Goal: Use online tool/utility

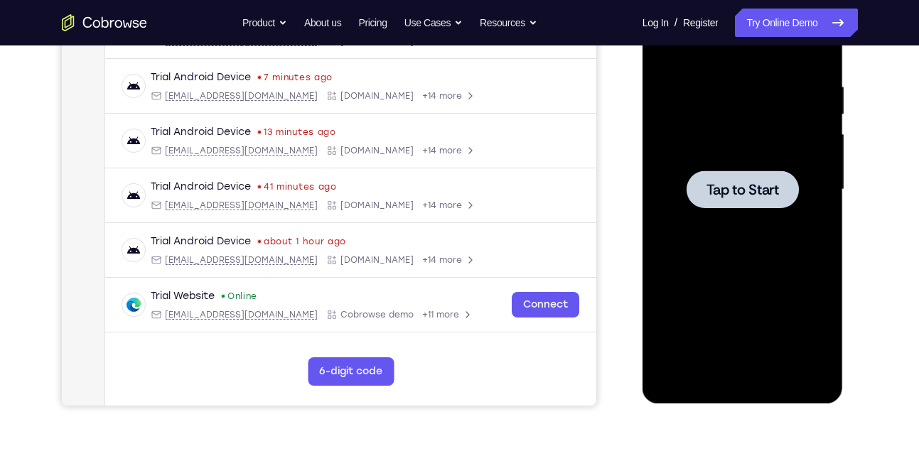
click at [715, 196] on span "Tap to Start" at bounding box center [743, 190] width 73 height 14
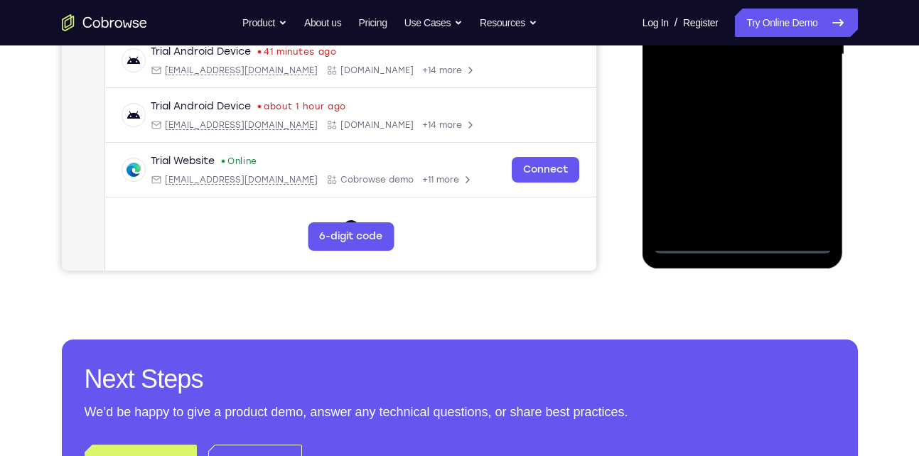
scroll to position [391, 0]
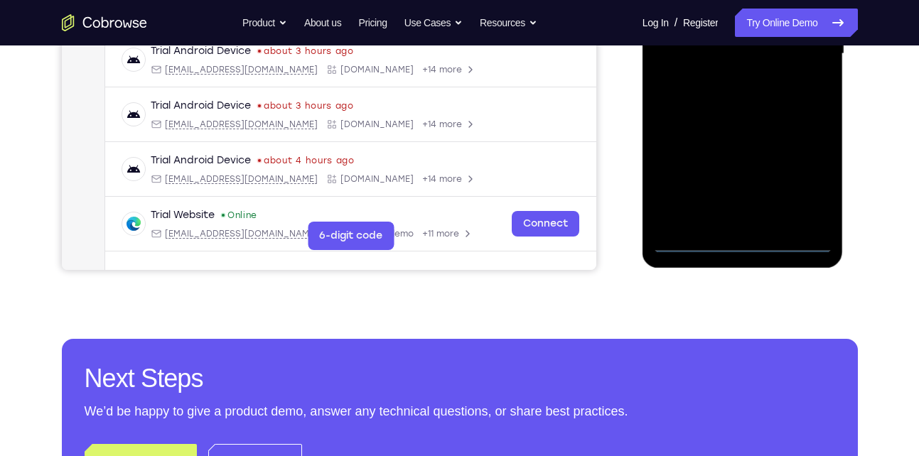
click at [744, 245] on div at bounding box center [742, 54] width 179 height 398
click at [803, 188] on div at bounding box center [742, 54] width 179 height 398
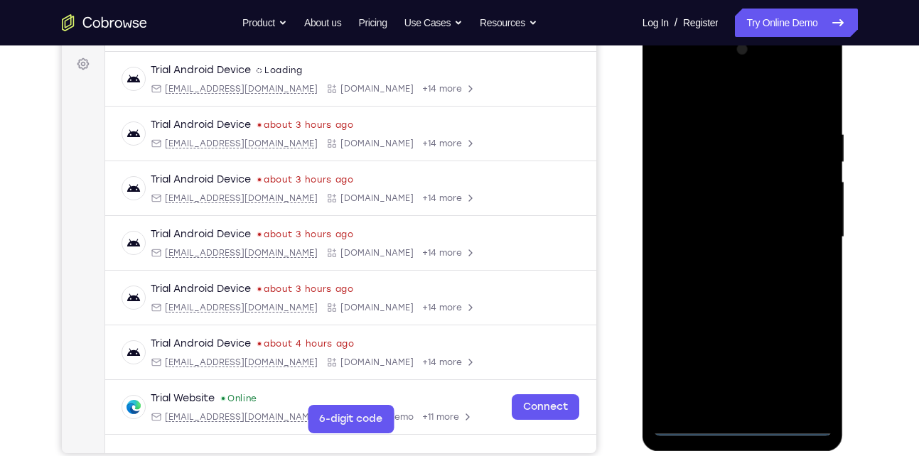
scroll to position [207, 0]
click at [728, 103] on div at bounding box center [742, 238] width 179 height 398
click at [805, 235] on div at bounding box center [742, 238] width 179 height 398
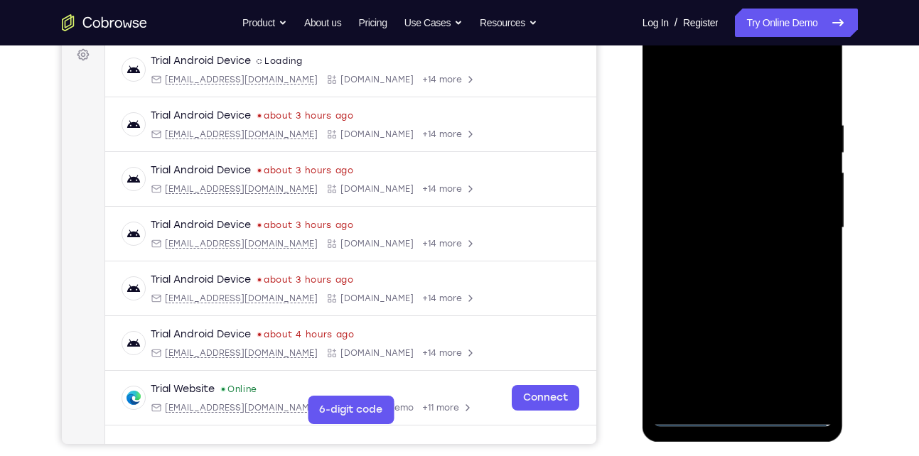
scroll to position [230, 0]
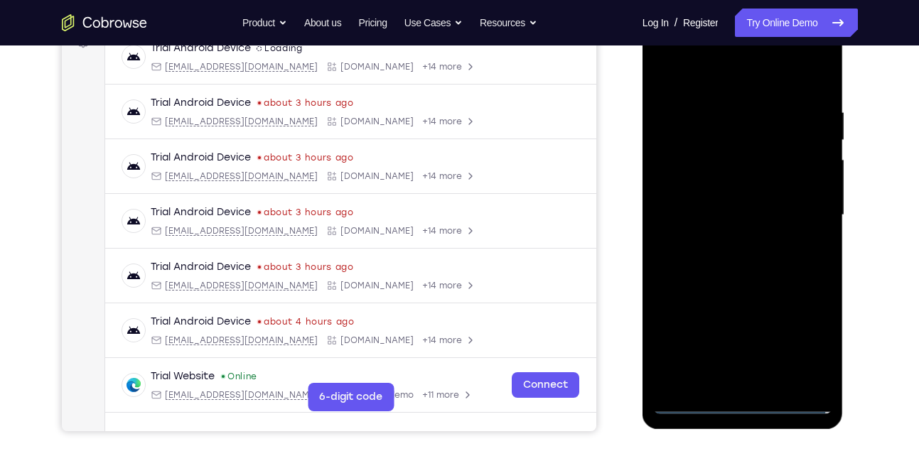
click at [743, 343] on div at bounding box center [742, 215] width 179 height 398
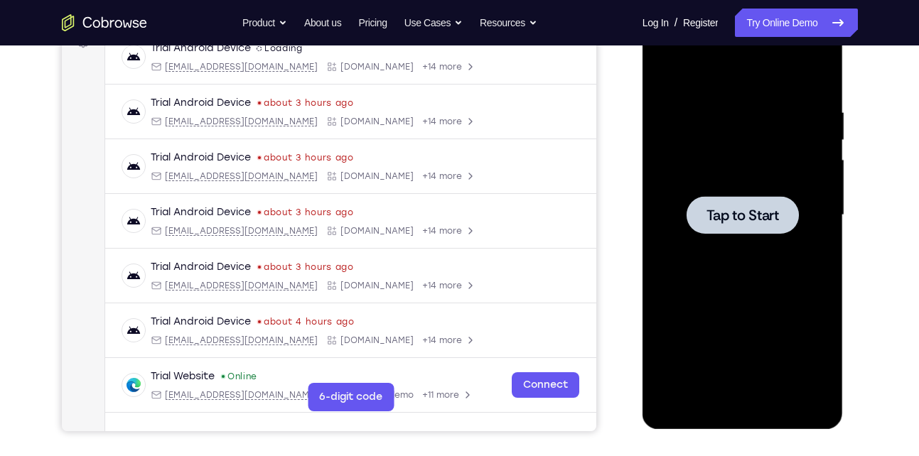
click at [723, 245] on div at bounding box center [742, 215] width 179 height 398
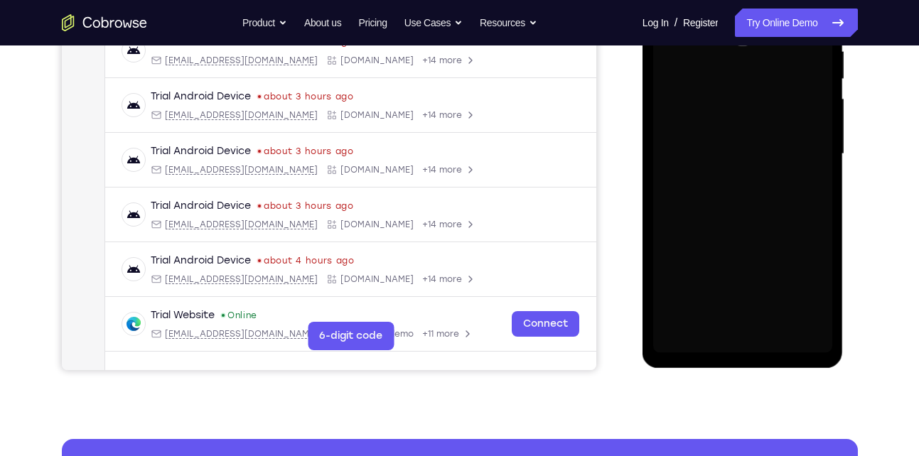
scroll to position [290, 0]
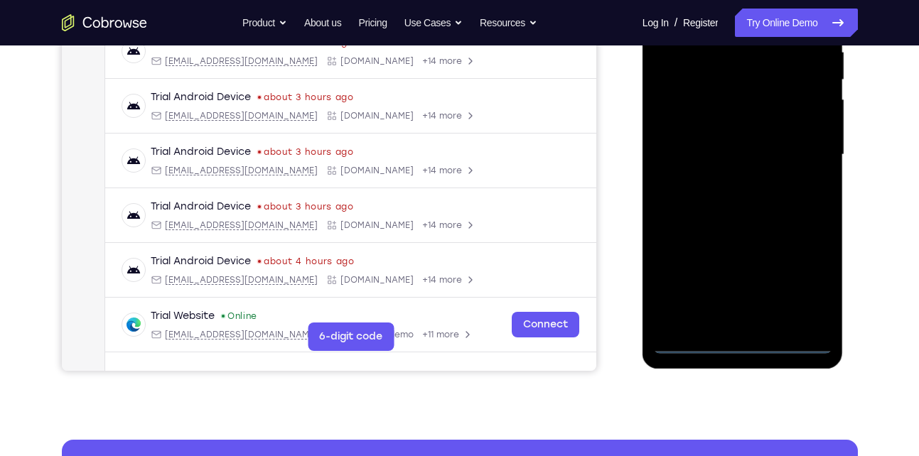
click at [745, 341] on div at bounding box center [742, 155] width 179 height 398
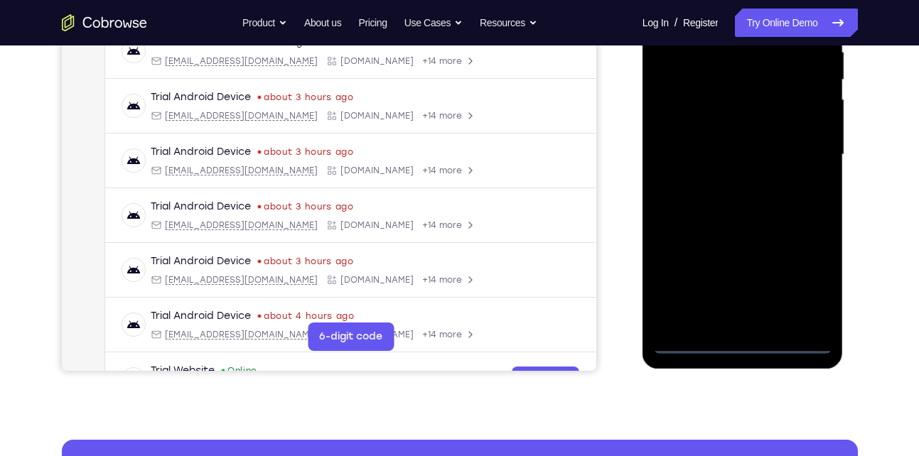
click at [805, 287] on div at bounding box center [742, 155] width 179 height 398
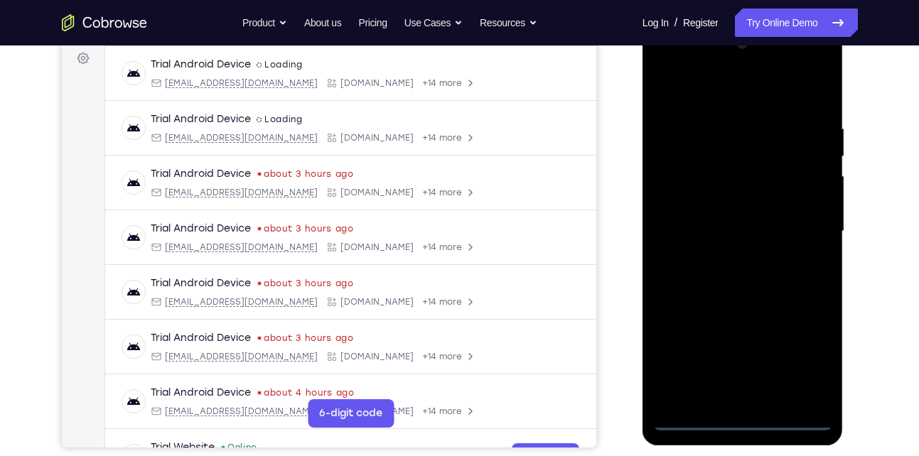
scroll to position [213, 0]
click at [707, 89] on div at bounding box center [742, 232] width 179 height 398
click at [802, 228] on div at bounding box center [742, 232] width 179 height 398
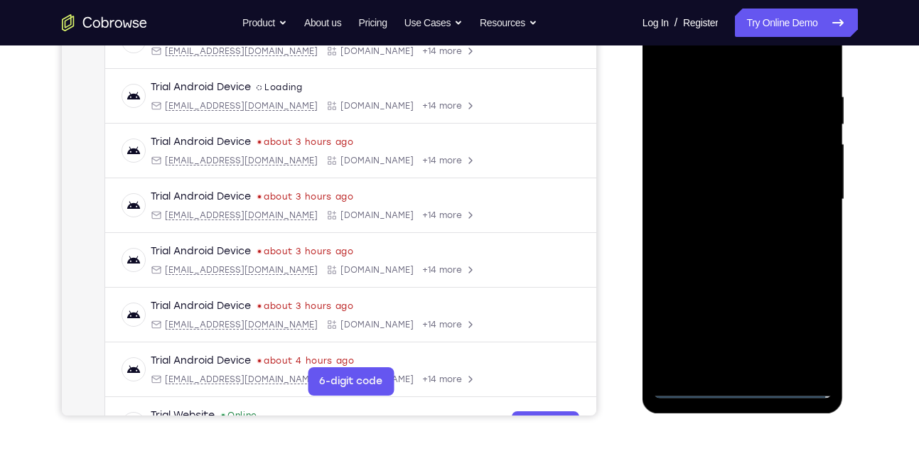
click at [729, 226] on div at bounding box center [742, 200] width 179 height 398
click at [713, 169] on div at bounding box center [742, 200] width 179 height 398
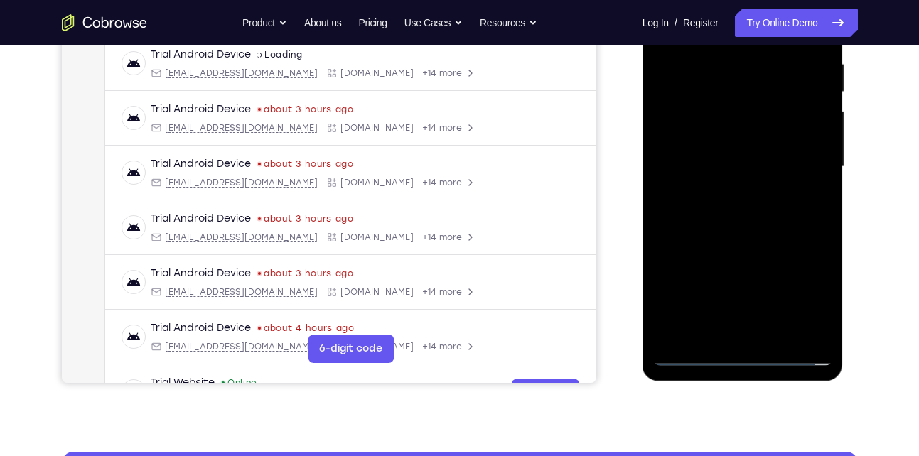
scroll to position [279, 0]
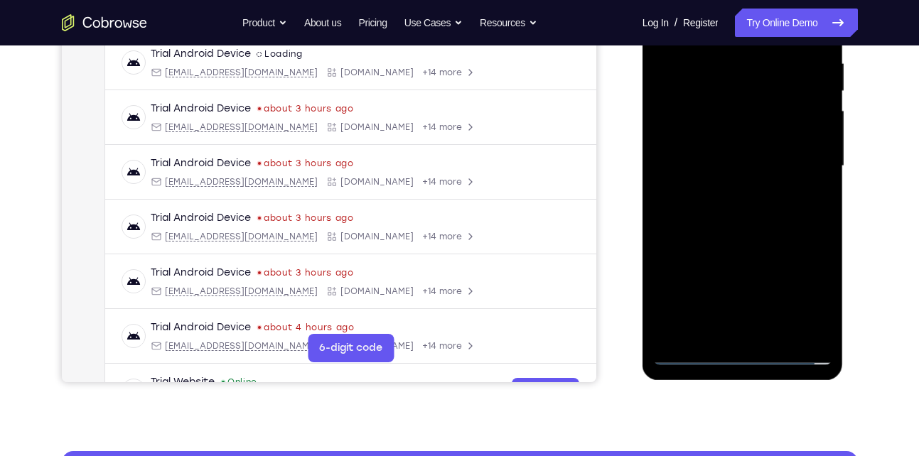
click at [694, 356] on div at bounding box center [742, 166] width 179 height 398
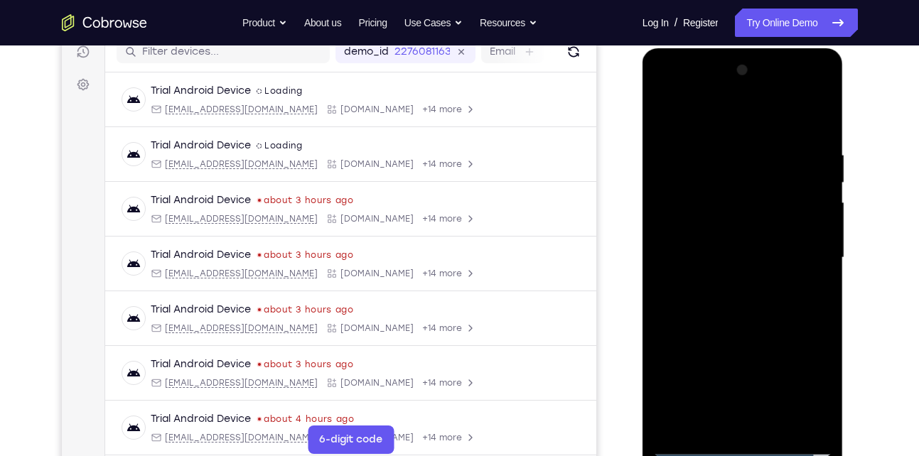
scroll to position [186, 0]
click at [763, 285] on div at bounding box center [742, 259] width 179 height 398
click at [743, 225] on div at bounding box center [742, 259] width 179 height 398
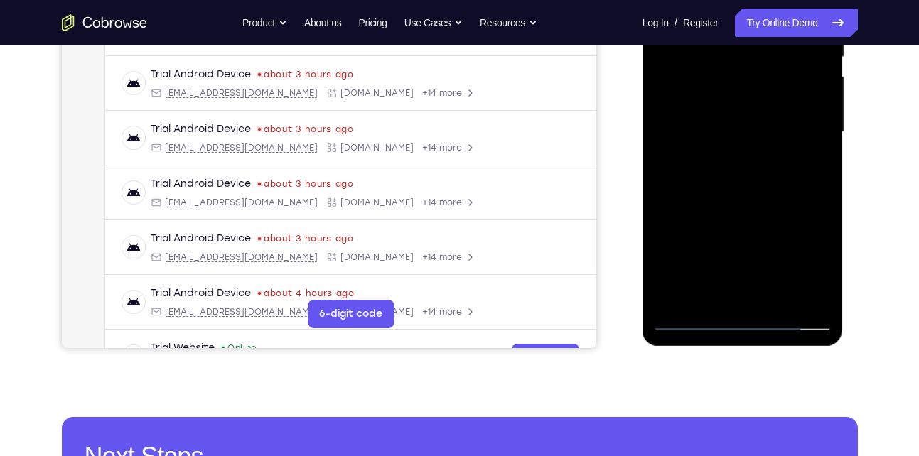
scroll to position [315, 0]
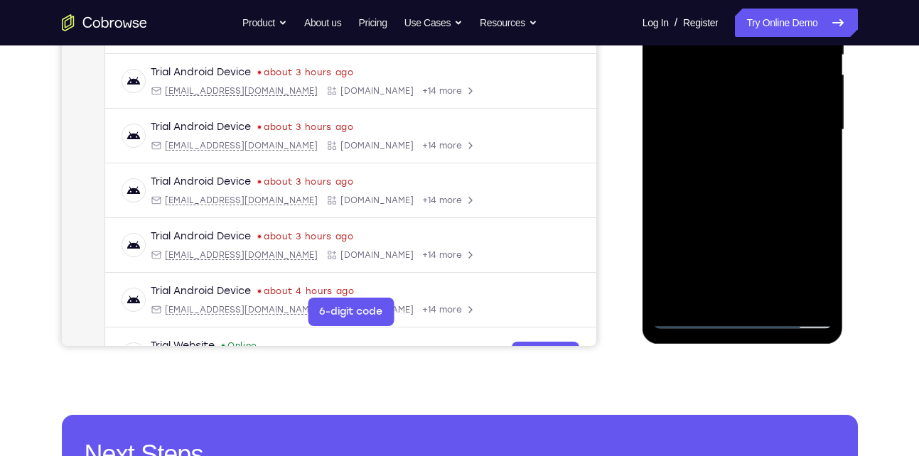
click at [781, 294] on div at bounding box center [742, 130] width 179 height 398
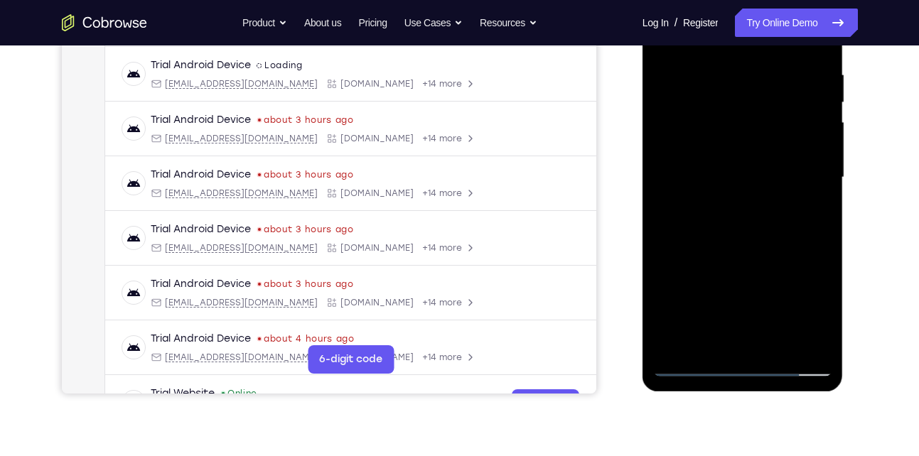
scroll to position [253, 0]
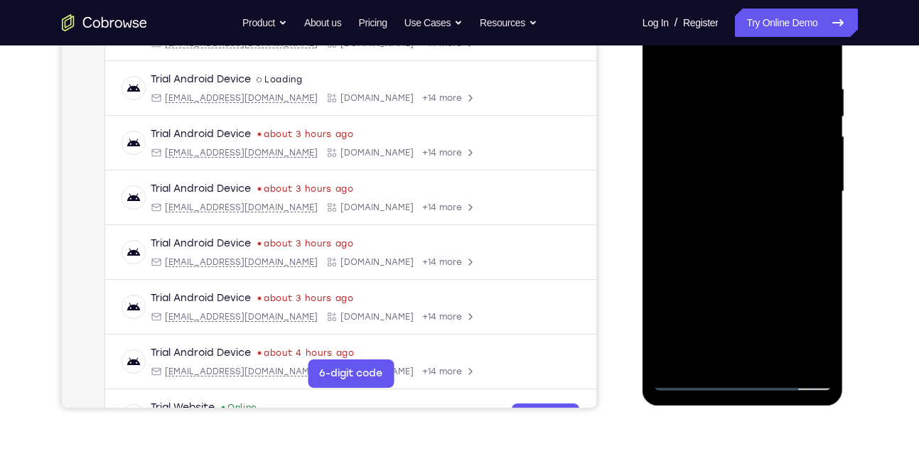
click at [730, 269] on div at bounding box center [742, 192] width 179 height 398
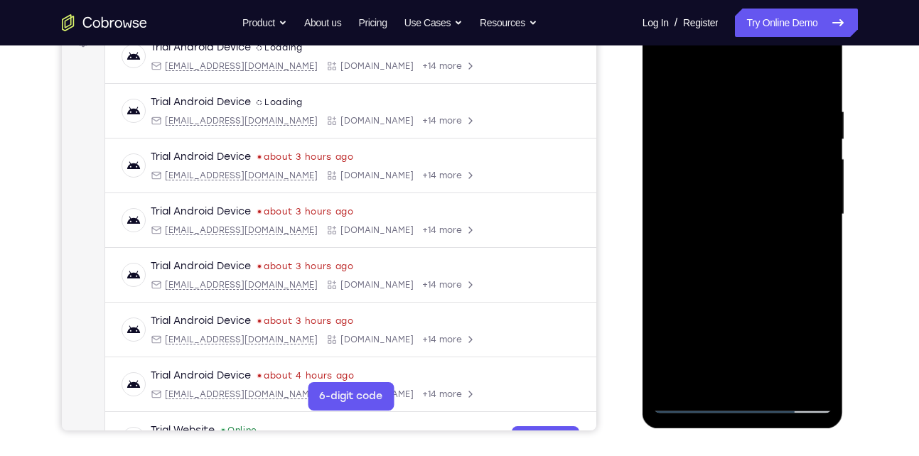
scroll to position [230, 0]
click at [725, 231] on div at bounding box center [742, 215] width 179 height 398
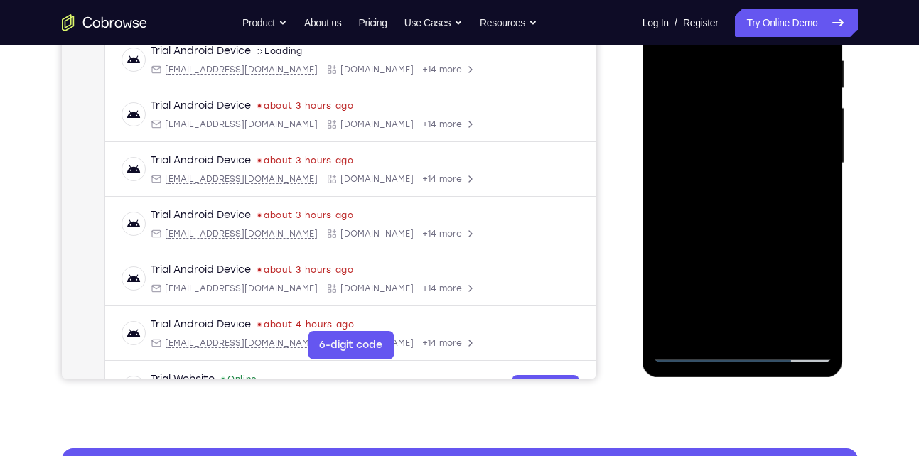
scroll to position [283, 0]
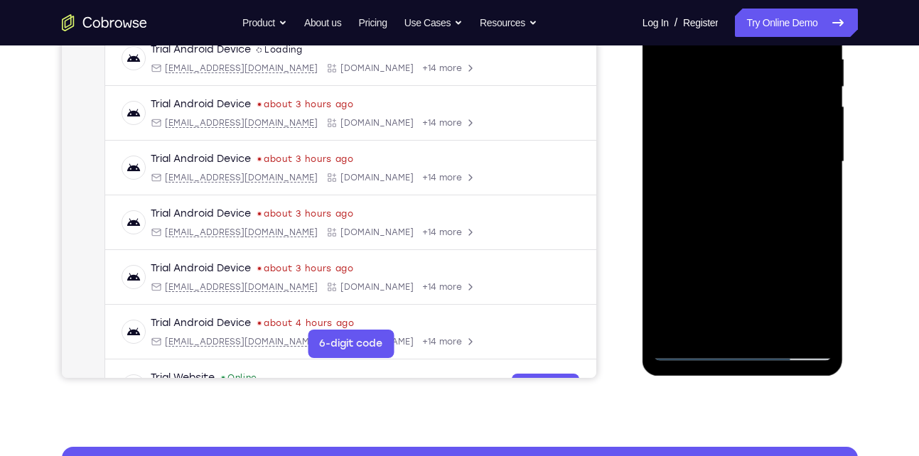
click at [711, 299] on div at bounding box center [742, 162] width 179 height 398
click at [694, 350] on div at bounding box center [742, 162] width 179 height 398
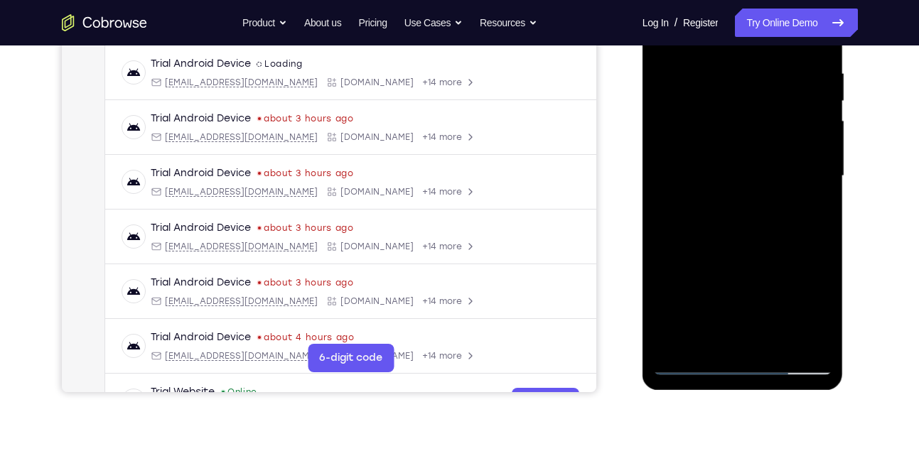
scroll to position [268, 0]
click at [734, 226] on div at bounding box center [742, 177] width 179 height 398
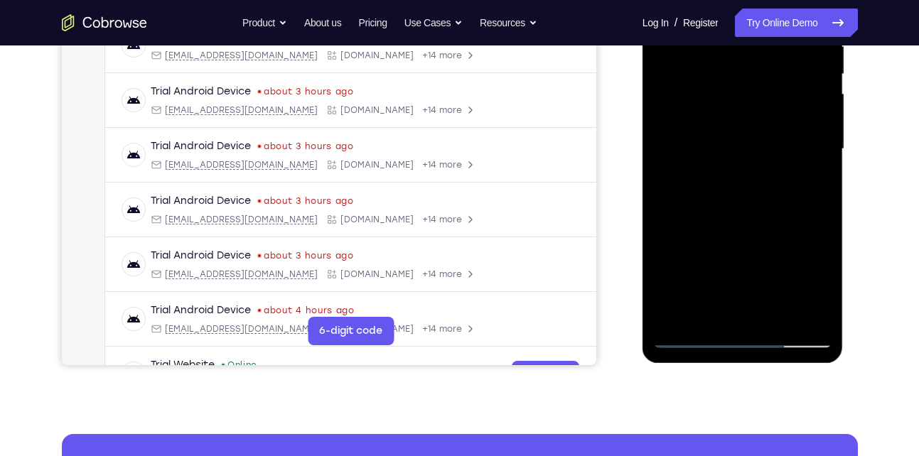
click at [721, 310] on div at bounding box center [742, 149] width 179 height 398
click at [705, 306] on div at bounding box center [742, 149] width 179 height 398
click at [783, 231] on div at bounding box center [742, 149] width 179 height 398
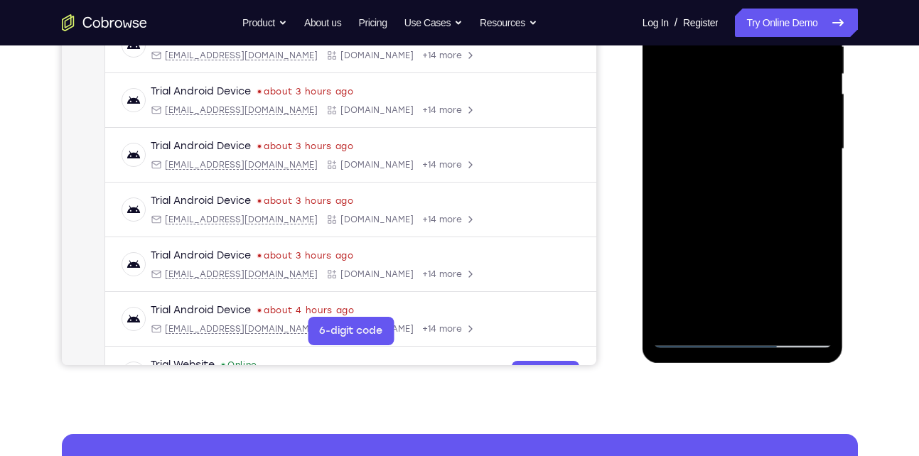
click at [783, 231] on div at bounding box center [742, 149] width 179 height 398
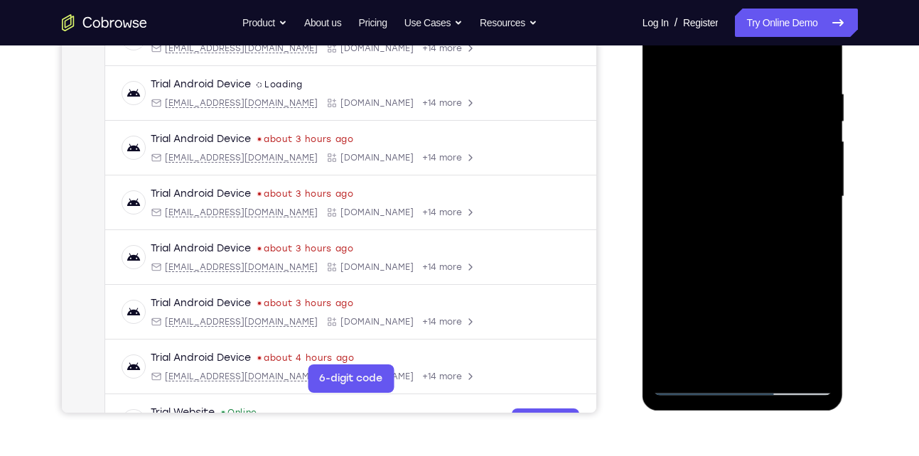
scroll to position [247, 0]
click at [781, 280] on div at bounding box center [742, 198] width 179 height 398
click at [805, 223] on div at bounding box center [742, 198] width 179 height 398
click at [667, 55] on div at bounding box center [742, 198] width 179 height 398
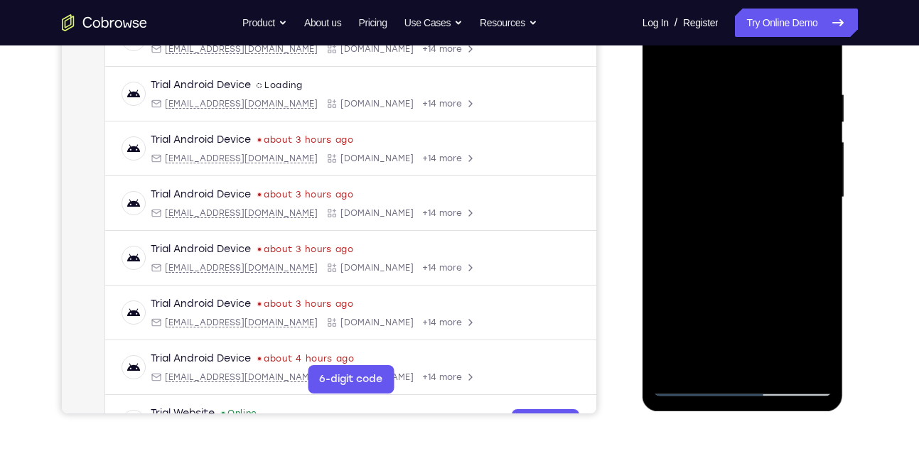
click at [742, 210] on div at bounding box center [742, 198] width 179 height 398
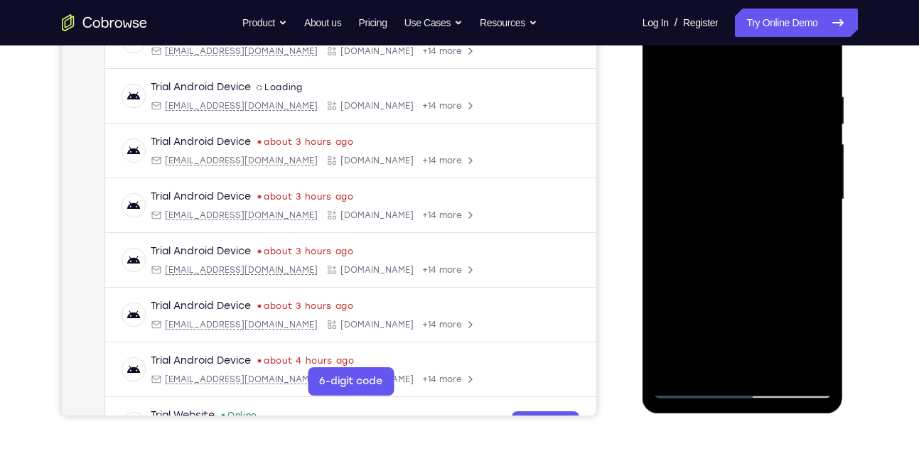
scroll to position [245, 0]
drag, startPoint x: 747, startPoint y: 141, endPoint x: 745, endPoint y: 174, distance: 32.7
click at [745, 174] on div at bounding box center [742, 200] width 179 height 398
click at [665, 58] on div at bounding box center [742, 200] width 179 height 398
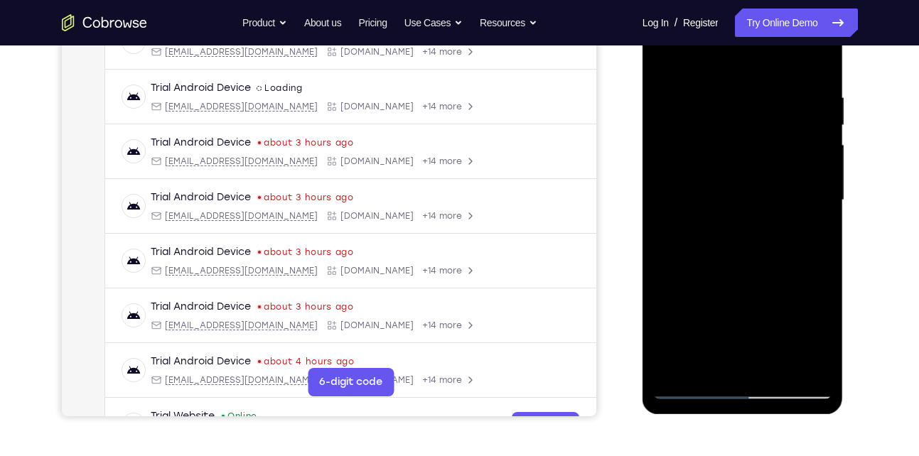
click at [822, 55] on div at bounding box center [742, 200] width 179 height 398
click at [702, 80] on div at bounding box center [742, 200] width 179 height 398
drag, startPoint x: 731, startPoint y: 273, endPoint x: 723, endPoint y: 164, distance: 109.8
click at [723, 164] on div at bounding box center [742, 200] width 179 height 398
drag, startPoint x: 728, startPoint y: 242, endPoint x: 718, endPoint y: 139, distance: 103.6
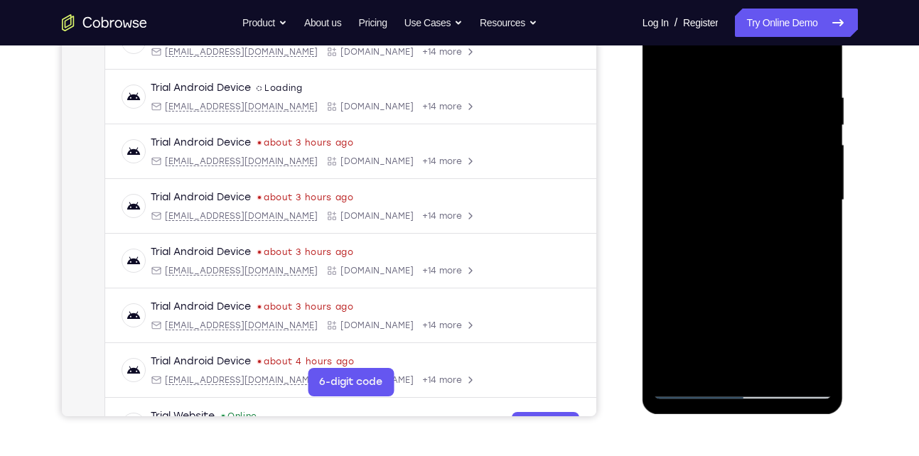
click at [718, 139] on div at bounding box center [742, 200] width 179 height 398
drag, startPoint x: 730, startPoint y: 296, endPoint x: 722, endPoint y: 132, distance: 164.4
click at [722, 132] on div at bounding box center [742, 200] width 179 height 398
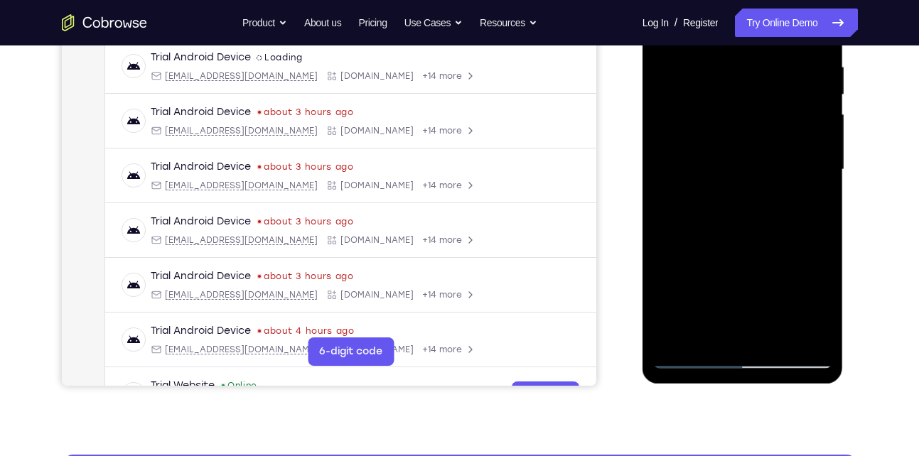
scroll to position [277, 0]
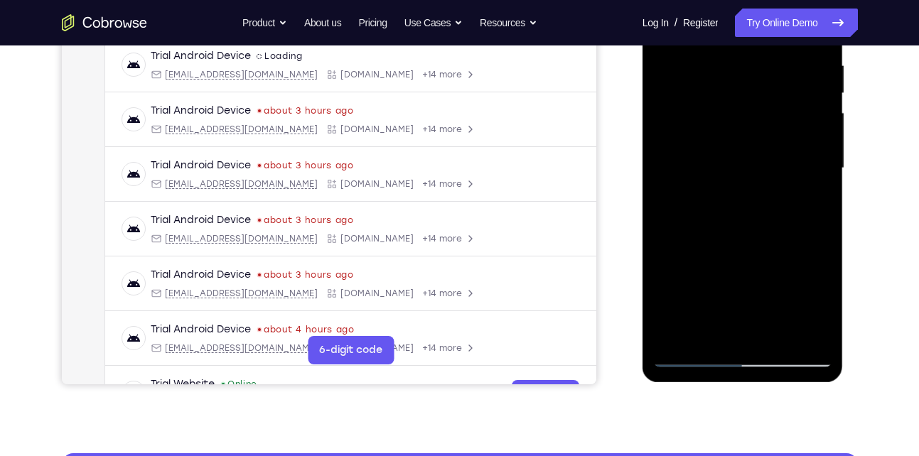
click at [806, 332] on div at bounding box center [742, 168] width 179 height 398
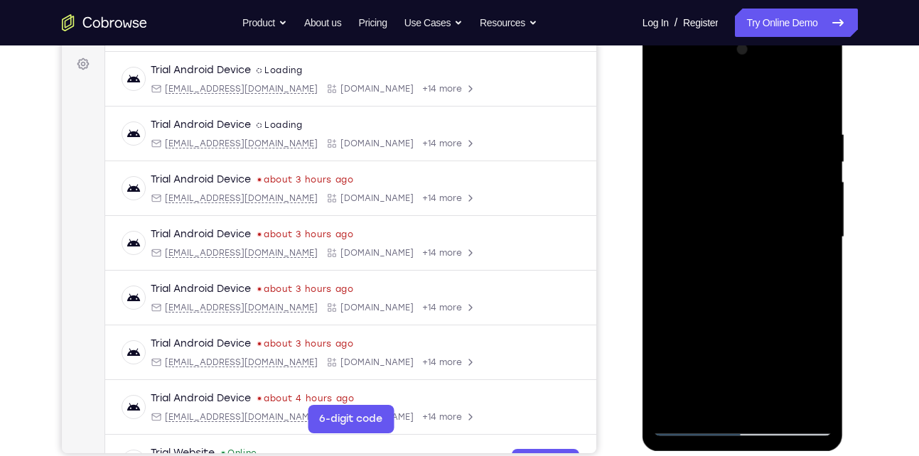
scroll to position [195, 0]
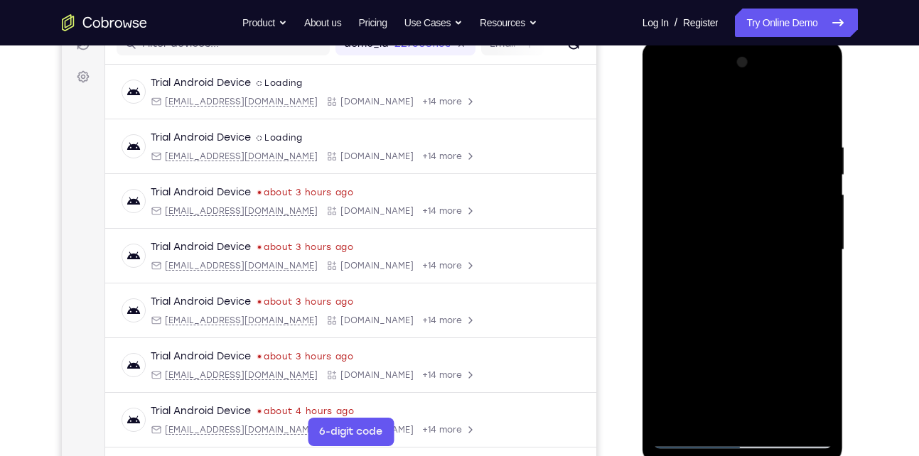
drag, startPoint x: 755, startPoint y: 156, endPoint x: 754, endPoint y: 256, distance: 99.6
click at [754, 256] on div at bounding box center [742, 250] width 179 height 398
drag, startPoint x: 754, startPoint y: 196, endPoint x: 751, endPoint y: 331, distance: 135.1
click at [751, 331] on div at bounding box center [742, 250] width 179 height 398
drag, startPoint x: 754, startPoint y: 166, endPoint x: 762, endPoint y: 324, distance: 158.8
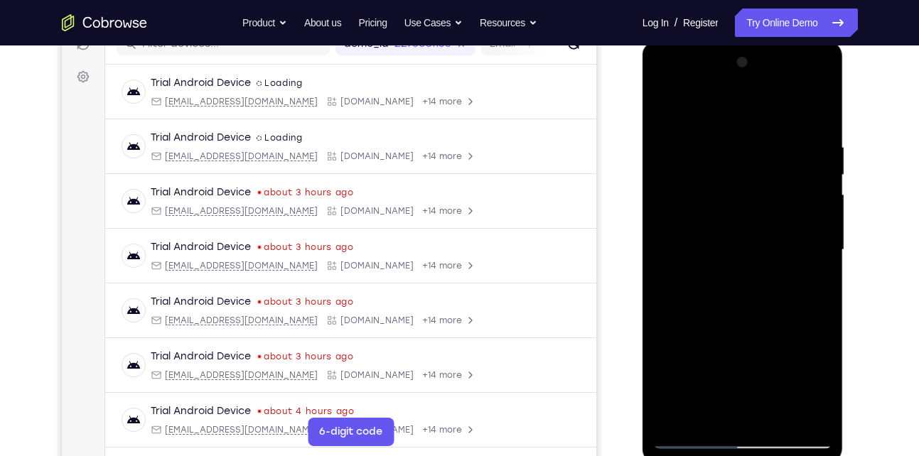
click at [762, 324] on div at bounding box center [742, 250] width 179 height 398
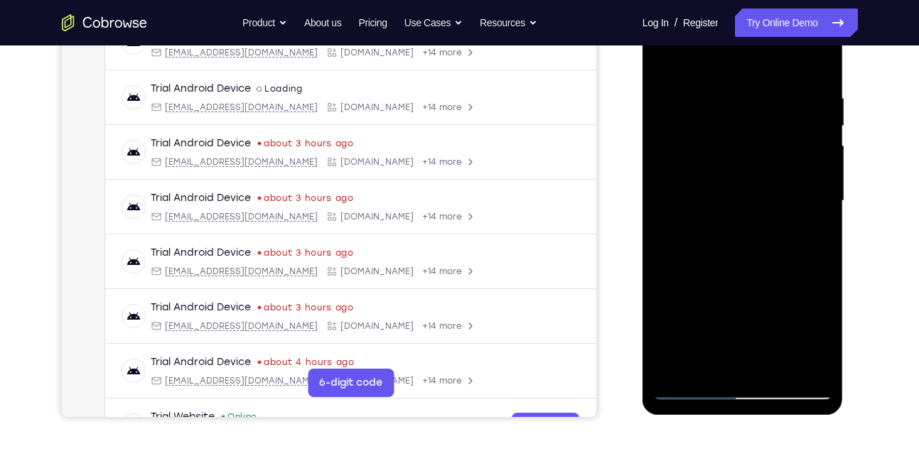
scroll to position [278, 0]
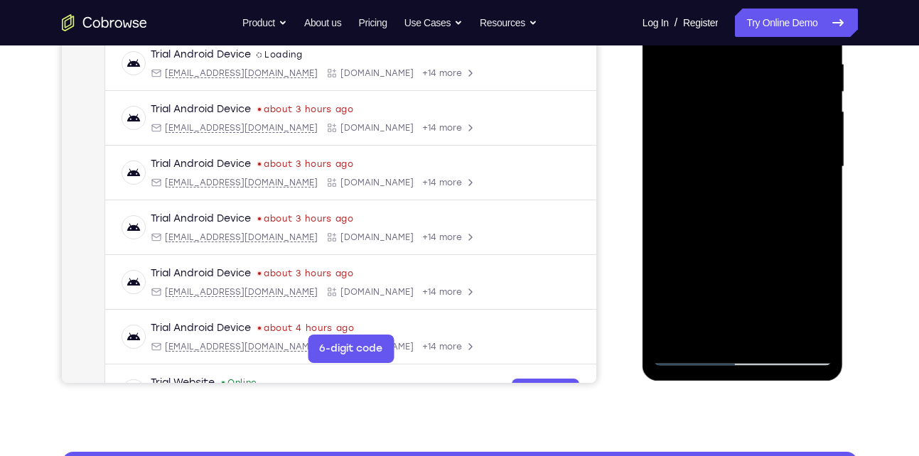
click at [678, 332] on div at bounding box center [742, 167] width 179 height 398
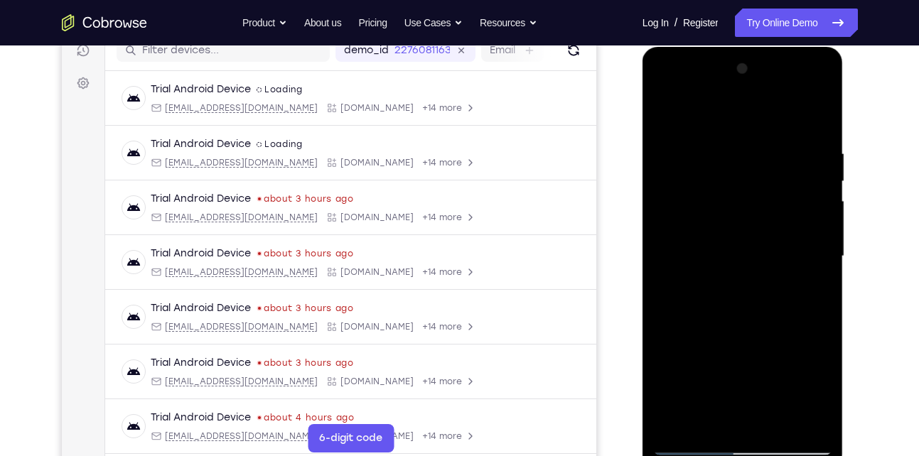
scroll to position [251, 0]
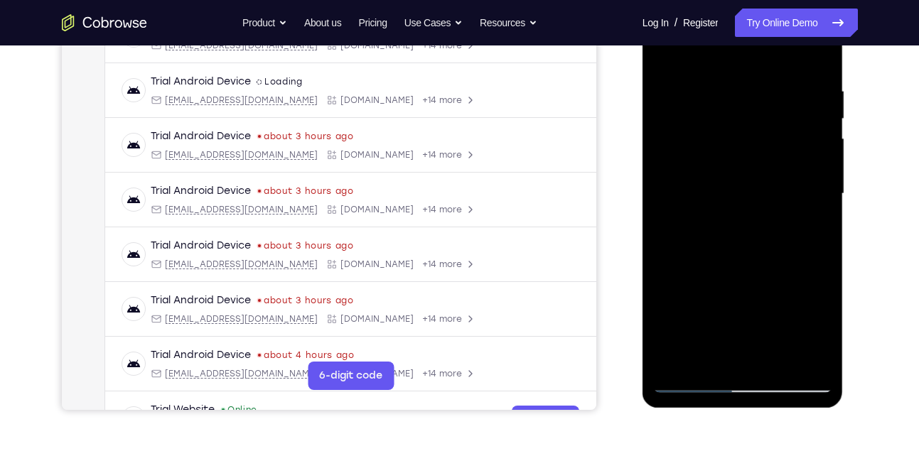
drag, startPoint x: 771, startPoint y: 271, endPoint x: 742, endPoint y: 128, distance: 145.9
click at [742, 128] on div at bounding box center [742, 194] width 179 height 398
click at [817, 231] on div at bounding box center [742, 194] width 179 height 398
drag, startPoint x: 727, startPoint y: 314, endPoint x: 706, endPoint y: 103, distance: 212.2
click at [706, 103] on div at bounding box center [742, 194] width 179 height 398
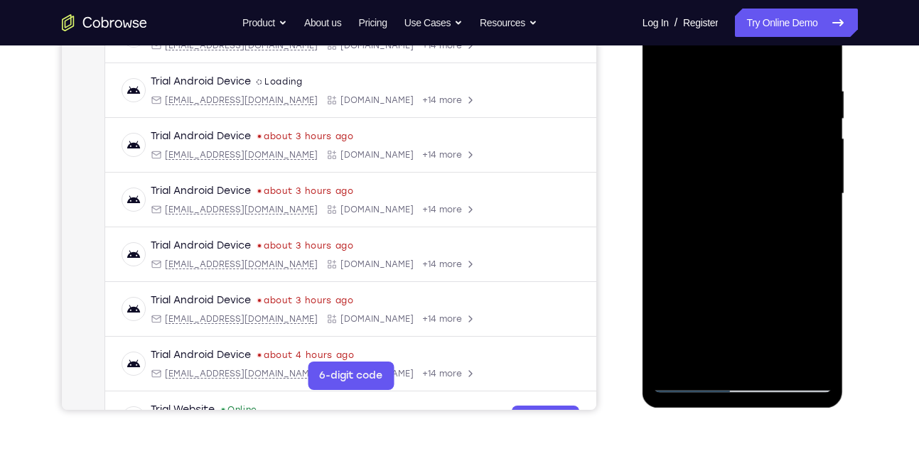
drag, startPoint x: 740, startPoint y: 277, endPoint x: 724, endPoint y: 85, distance: 193.4
click at [724, 85] on div at bounding box center [742, 194] width 179 height 398
drag, startPoint x: 744, startPoint y: 215, endPoint x: 737, endPoint y: 125, distance: 89.9
click at [737, 125] on div at bounding box center [742, 194] width 179 height 398
click at [663, 215] on div at bounding box center [742, 194] width 179 height 398
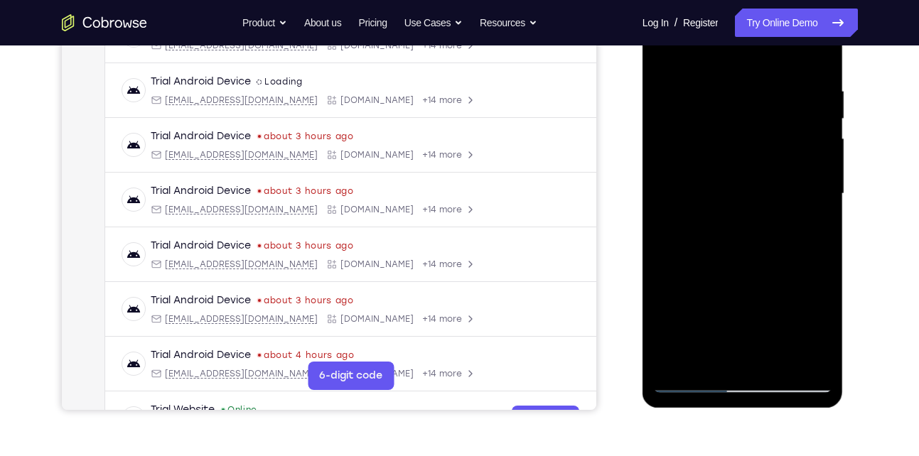
drag, startPoint x: 770, startPoint y: 286, endPoint x: 743, endPoint y: 109, distance: 178.4
click at [743, 109] on div at bounding box center [742, 194] width 179 height 398
drag, startPoint x: 773, startPoint y: 257, endPoint x: 748, endPoint y: 102, distance: 157.7
click at [748, 102] on div at bounding box center [742, 194] width 179 height 398
drag, startPoint x: 759, startPoint y: 245, endPoint x: 750, endPoint y: 97, distance: 148.2
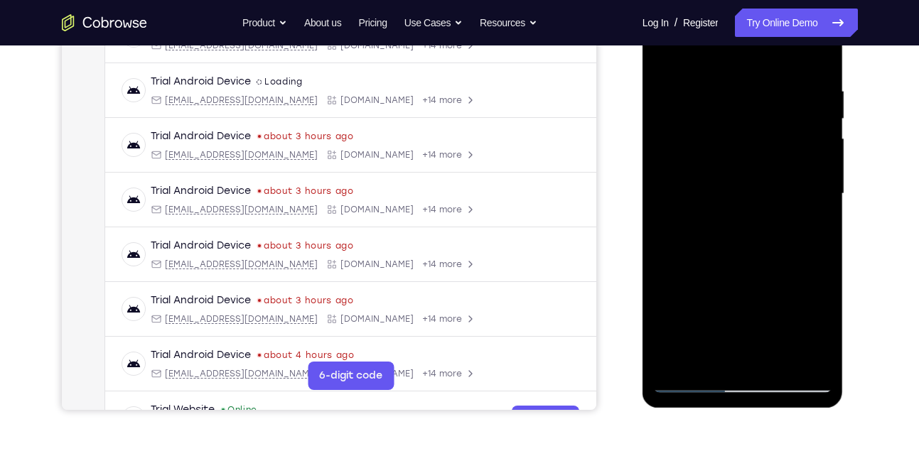
click at [750, 97] on div at bounding box center [742, 194] width 179 height 398
drag, startPoint x: 766, startPoint y: 287, endPoint x: 745, endPoint y: 87, distance: 200.9
click at [745, 87] on div at bounding box center [742, 194] width 179 height 398
drag, startPoint x: 759, startPoint y: 252, endPoint x: 746, endPoint y: 105, distance: 147.8
click at [746, 105] on div at bounding box center [742, 194] width 179 height 398
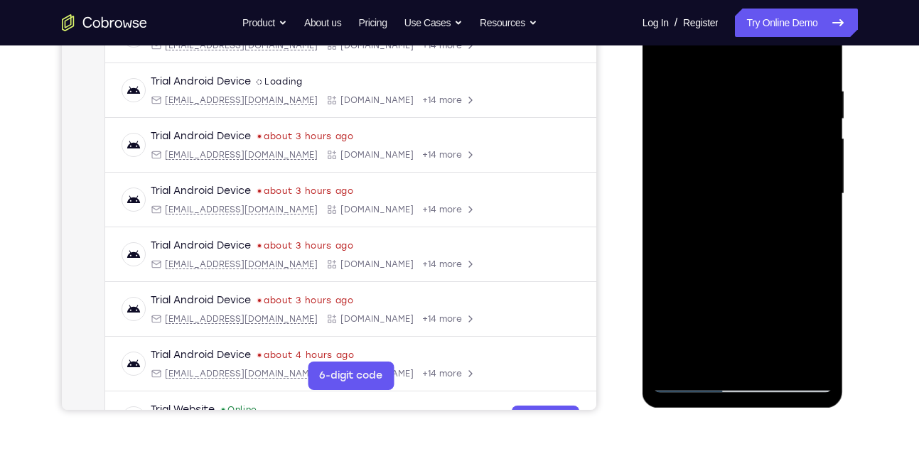
drag, startPoint x: 765, startPoint y: 277, endPoint x: 753, endPoint y: 193, distance: 84.8
click at [753, 193] on div at bounding box center [742, 194] width 179 height 398
click at [821, 218] on div at bounding box center [742, 194] width 179 height 398
drag, startPoint x: 747, startPoint y: 282, endPoint x: 731, endPoint y: 145, distance: 138.1
click at [731, 145] on div at bounding box center [742, 194] width 179 height 398
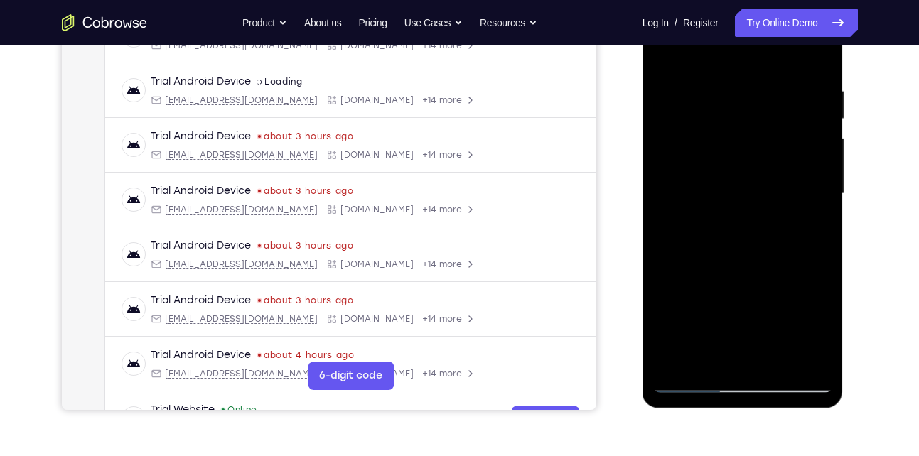
drag, startPoint x: 732, startPoint y: 269, endPoint x: 720, endPoint y: 159, distance: 110.8
click at [720, 159] on div at bounding box center [742, 194] width 179 height 398
click at [666, 296] on div at bounding box center [742, 194] width 179 height 398
drag, startPoint x: 766, startPoint y: 305, endPoint x: 716, endPoint y: 138, distance: 174.3
click at [716, 138] on div at bounding box center [742, 194] width 179 height 398
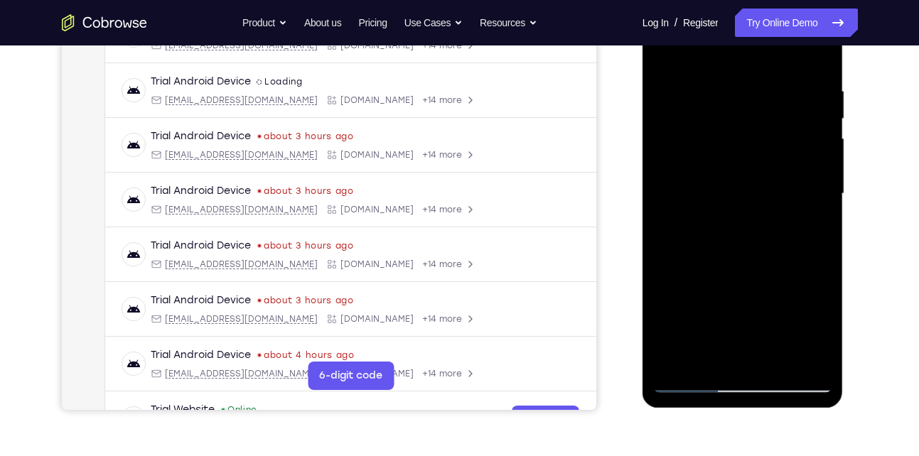
drag, startPoint x: 729, startPoint y: 272, endPoint x: 710, endPoint y: 78, distance: 195.8
click at [710, 78] on div at bounding box center [742, 194] width 179 height 398
drag, startPoint x: 732, startPoint y: 271, endPoint x: 723, endPoint y: 81, distance: 190.0
click at [723, 81] on div at bounding box center [742, 194] width 179 height 398
drag, startPoint x: 740, startPoint y: 295, endPoint x: 724, endPoint y: 134, distance: 162.2
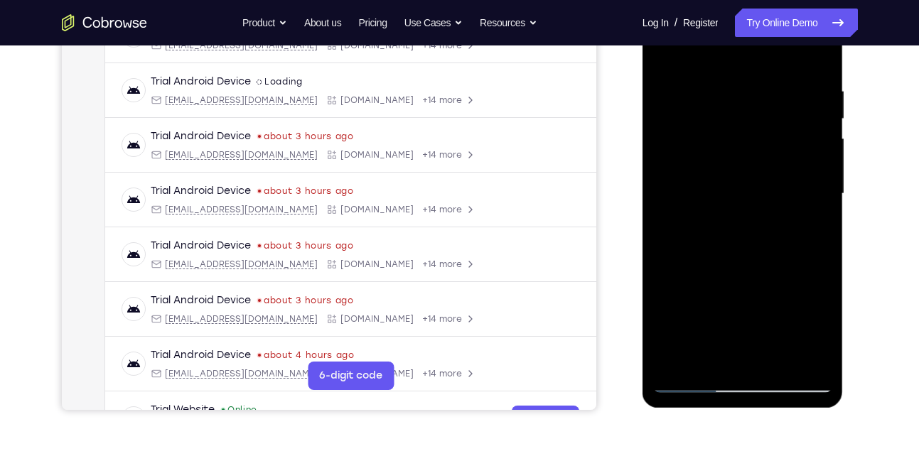
click at [724, 134] on div at bounding box center [742, 194] width 179 height 398
click at [823, 149] on div at bounding box center [742, 194] width 179 height 398
click at [819, 156] on div at bounding box center [742, 194] width 179 height 398
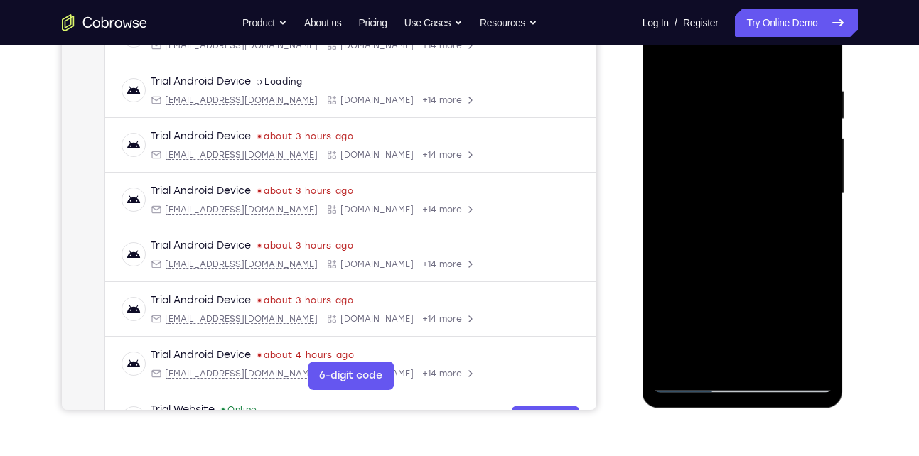
drag, startPoint x: 754, startPoint y: 316, endPoint x: 744, endPoint y: 224, distance: 92.3
click at [744, 224] on div at bounding box center [742, 194] width 179 height 398
click at [774, 210] on div at bounding box center [742, 194] width 179 height 398
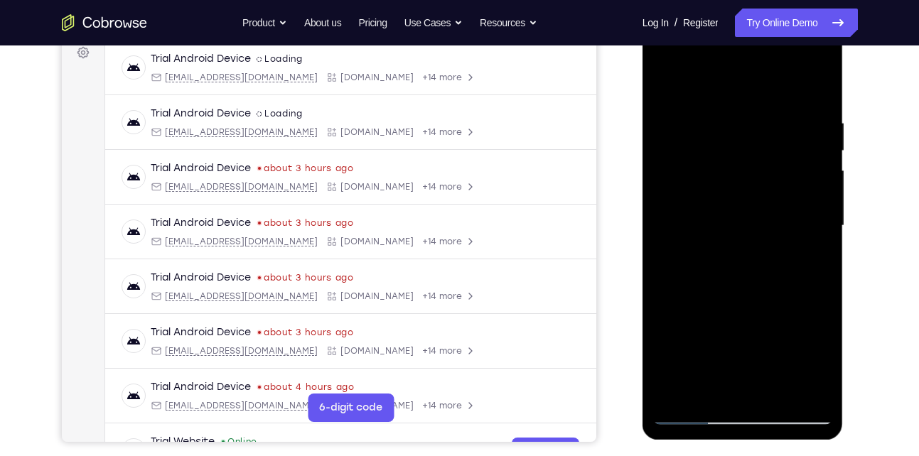
scroll to position [218, 0]
drag, startPoint x: 729, startPoint y: 250, endPoint x: 722, endPoint y: 321, distance: 72.2
click at [722, 321] on div at bounding box center [742, 227] width 179 height 398
drag, startPoint x: 722, startPoint y: 321, endPoint x: 724, endPoint y: 139, distance: 182.7
click at [724, 139] on div at bounding box center [742, 227] width 179 height 398
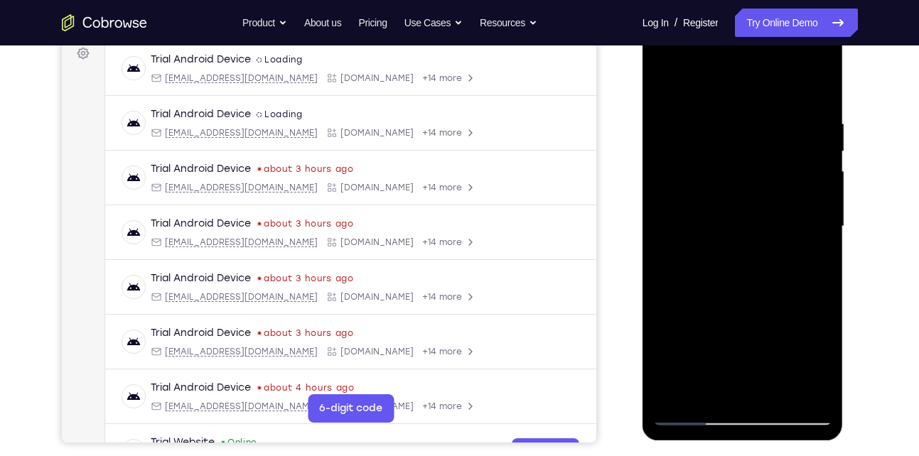
drag, startPoint x: 746, startPoint y: 346, endPoint x: 731, endPoint y: 166, distance: 180.5
click at [731, 166] on div at bounding box center [742, 227] width 179 height 398
drag, startPoint x: 737, startPoint y: 350, endPoint x: 725, endPoint y: 181, distance: 169.0
click at [725, 181] on div at bounding box center [742, 227] width 179 height 398
drag, startPoint x: 739, startPoint y: 314, endPoint x: 724, endPoint y: 137, distance: 177.7
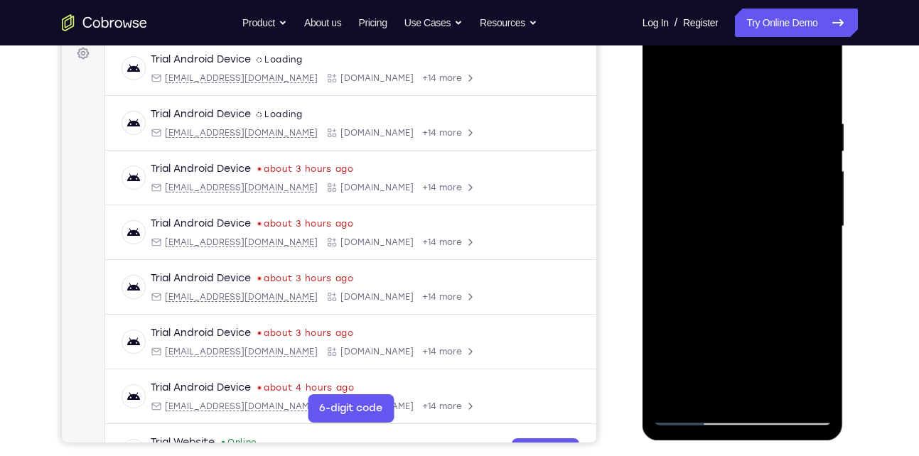
click at [724, 137] on div at bounding box center [742, 227] width 179 height 398
drag, startPoint x: 724, startPoint y: 306, endPoint x: 715, endPoint y: 132, distance: 174.4
click at [715, 132] on div at bounding box center [742, 227] width 179 height 398
drag, startPoint x: 728, startPoint y: 314, endPoint x: 708, endPoint y: 150, distance: 164.7
click at [708, 150] on div at bounding box center [742, 227] width 179 height 398
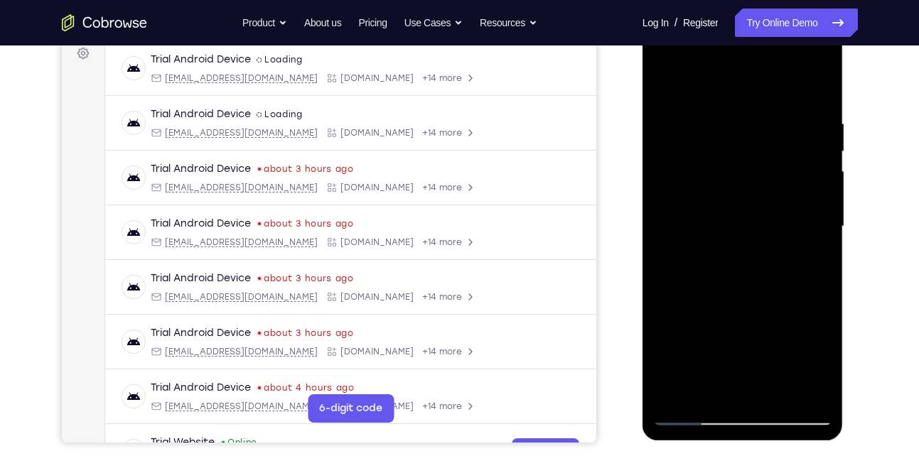
drag, startPoint x: 739, startPoint y: 316, endPoint x: 722, endPoint y: 142, distance: 174.4
click at [722, 142] on div at bounding box center [742, 227] width 179 height 398
drag, startPoint x: 739, startPoint y: 302, endPoint x: 729, endPoint y: 151, distance: 151.8
click at [729, 151] on div at bounding box center [742, 227] width 179 height 398
drag, startPoint x: 732, startPoint y: 289, endPoint x: 727, endPoint y: 149, distance: 139.5
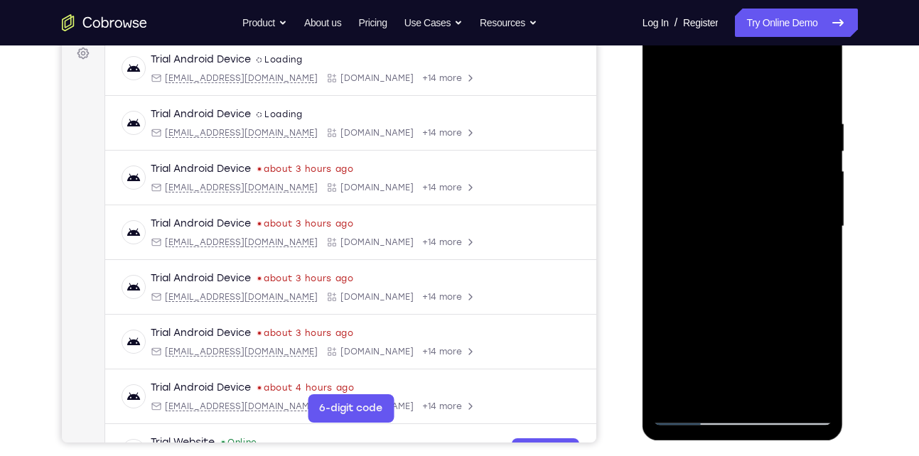
click at [727, 149] on div at bounding box center [742, 227] width 179 height 398
drag, startPoint x: 741, startPoint y: 311, endPoint x: 711, endPoint y: 161, distance: 153.0
click at [711, 161] on div at bounding box center [742, 227] width 179 height 398
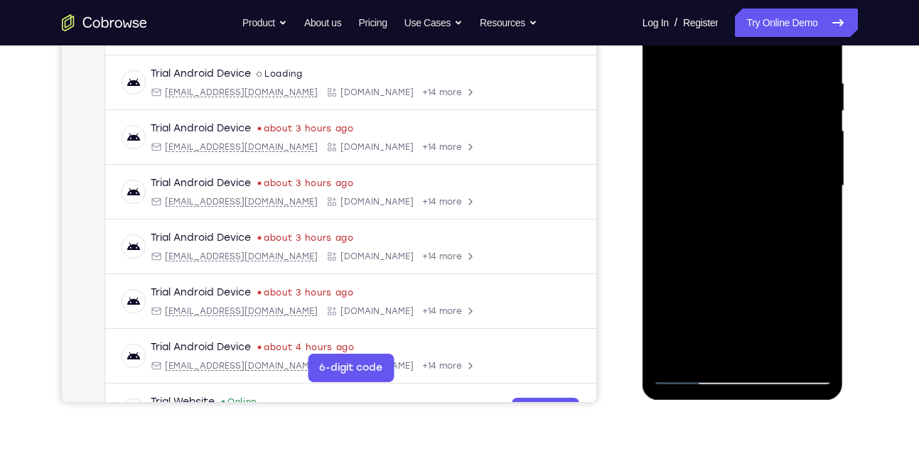
scroll to position [262, 0]
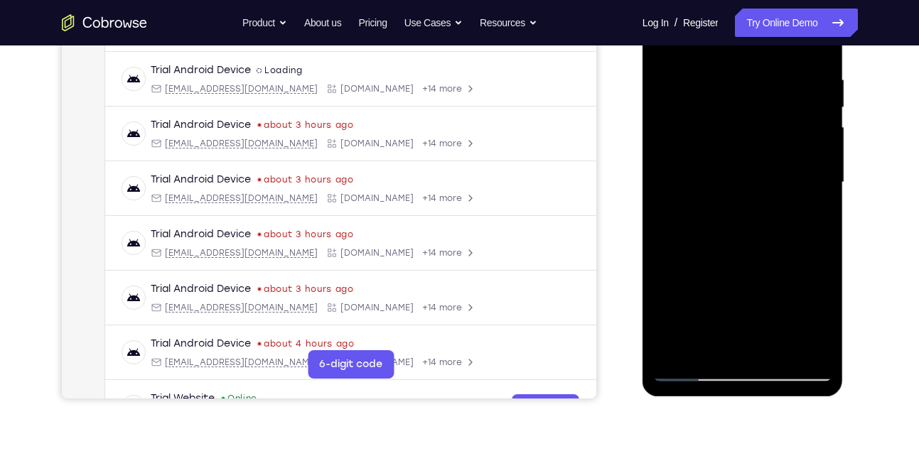
drag, startPoint x: 732, startPoint y: 228, endPoint x: 720, endPoint y: 102, distance: 127.2
click at [720, 102] on div at bounding box center [742, 183] width 179 height 398
drag, startPoint x: 742, startPoint y: 287, endPoint x: 721, endPoint y: 145, distance: 143.7
click at [721, 145] on div at bounding box center [742, 183] width 179 height 398
drag
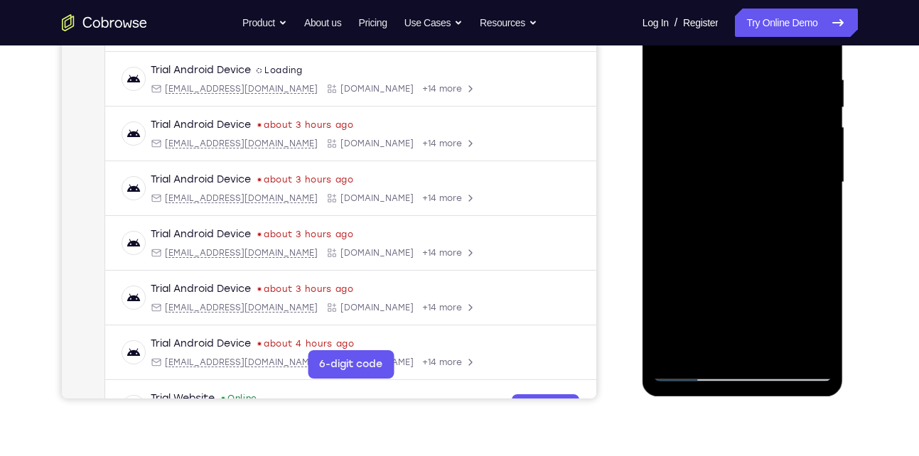
click at [734, 107] on div at bounding box center [742, 183] width 179 height 398
click at [734, 159] on div at bounding box center [742, 183] width 179 height 398
click at [745, 192] on div at bounding box center [742, 183] width 179 height 398
click at [674, 348] on div at bounding box center [742, 183] width 179 height 398
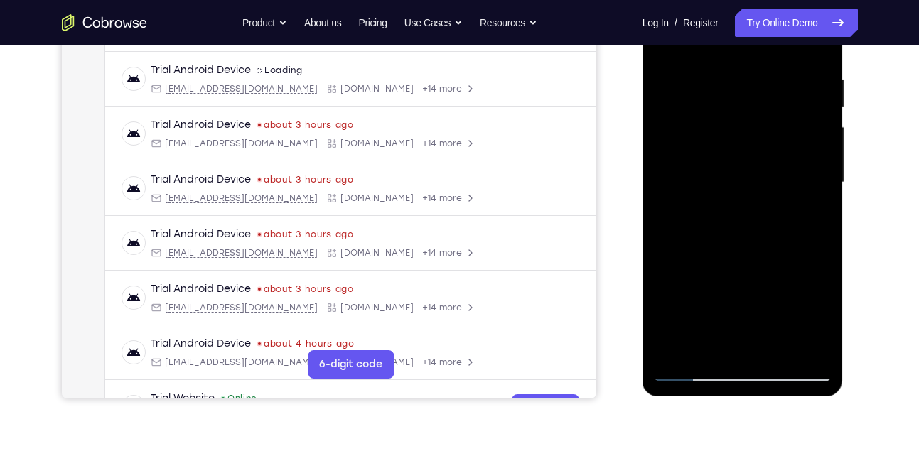
click at [674, 348] on div at bounding box center [742, 183] width 179 height 398
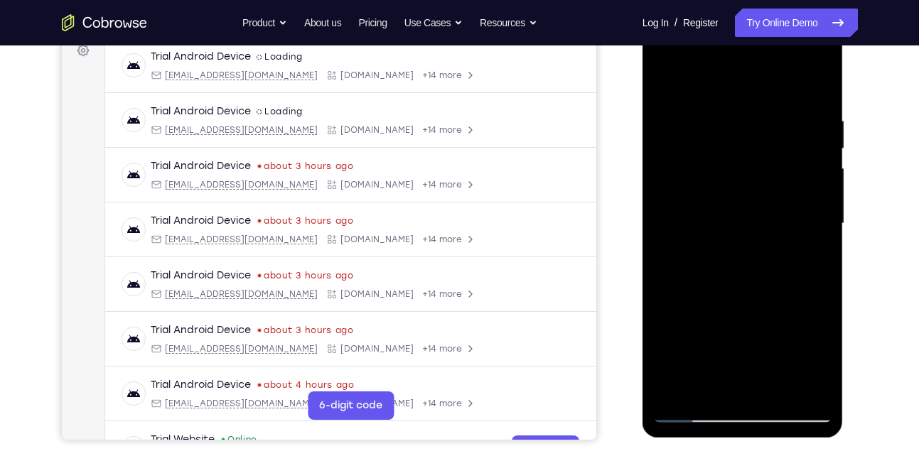
scroll to position [220, 0]
click at [732, 112] on div at bounding box center [742, 225] width 179 height 398
click at [811, 149] on div at bounding box center [742, 225] width 179 height 398
click at [818, 159] on div at bounding box center [742, 225] width 179 height 398
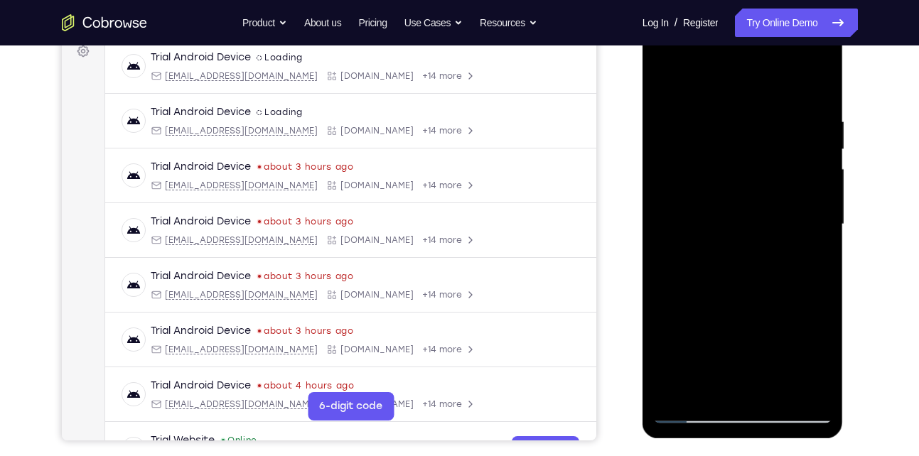
click at [818, 159] on div at bounding box center [742, 225] width 179 height 398
drag, startPoint x: 818, startPoint y: 159, endPoint x: 751, endPoint y: 161, distance: 67.6
click at [751, 161] on div at bounding box center [742, 225] width 179 height 398
click at [801, 163] on div at bounding box center [742, 225] width 179 height 398
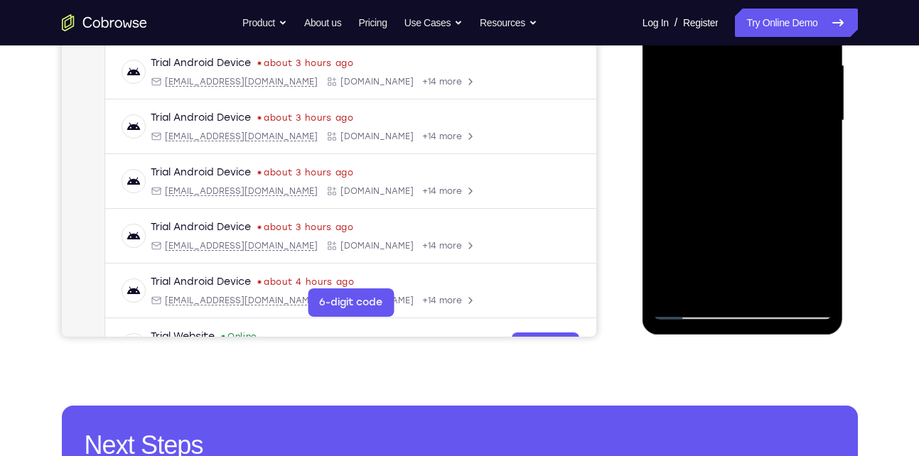
click at [801, 163] on div at bounding box center [742, 121] width 179 height 398
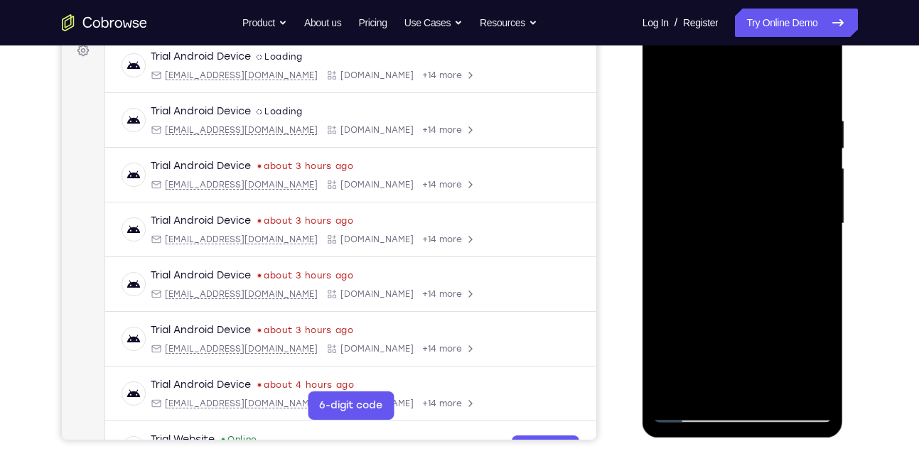
scroll to position [218, 0]
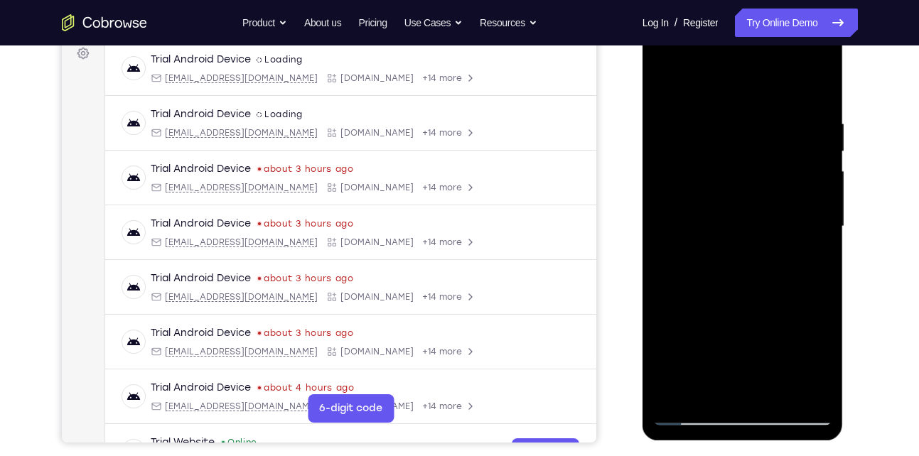
click at [801, 163] on div at bounding box center [742, 227] width 179 height 398
click at [681, 190] on div at bounding box center [742, 227] width 179 height 398
click at [813, 93] on div at bounding box center [742, 227] width 179 height 398
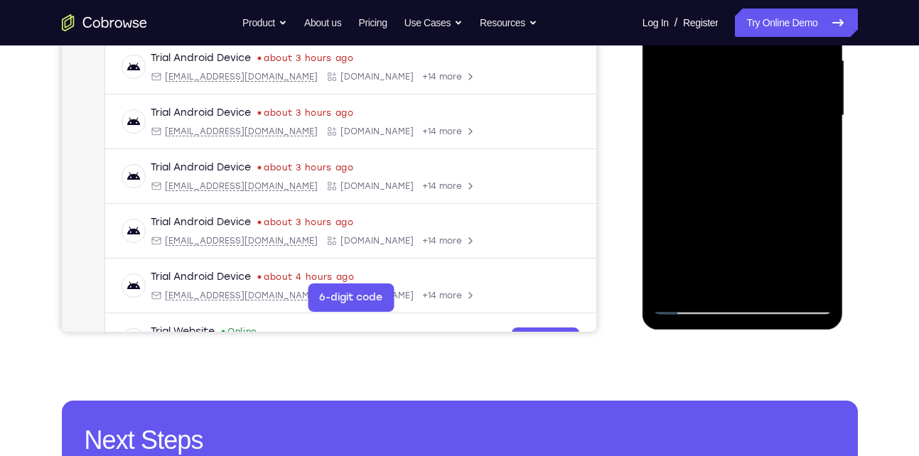
scroll to position [332, 0]
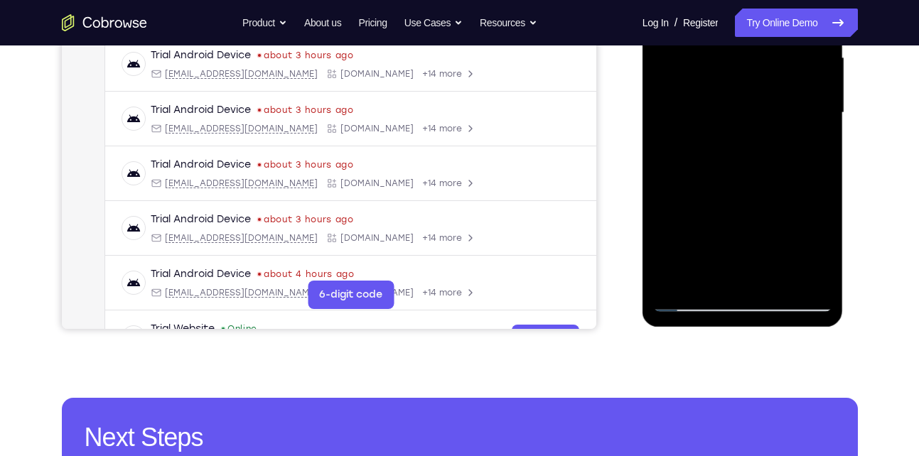
click at [775, 283] on div at bounding box center [742, 113] width 179 height 398
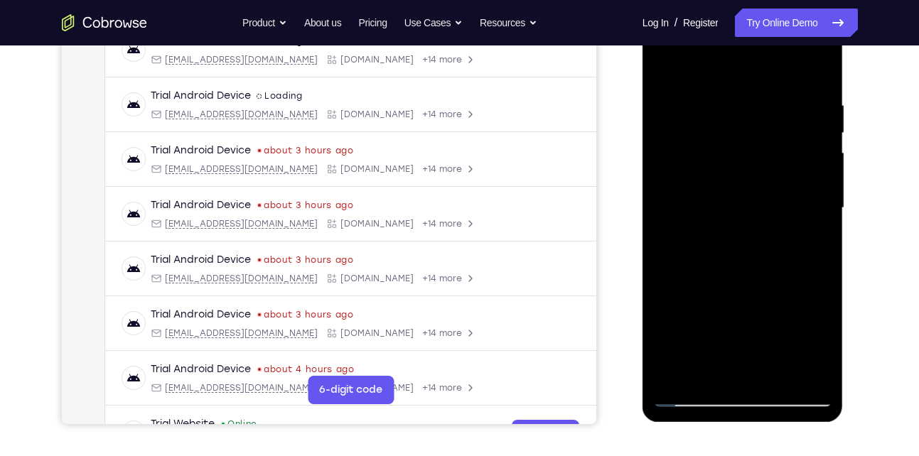
scroll to position [237, 0]
click at [754, 285] on div at bounding box center [742, 208] width 179 height 398
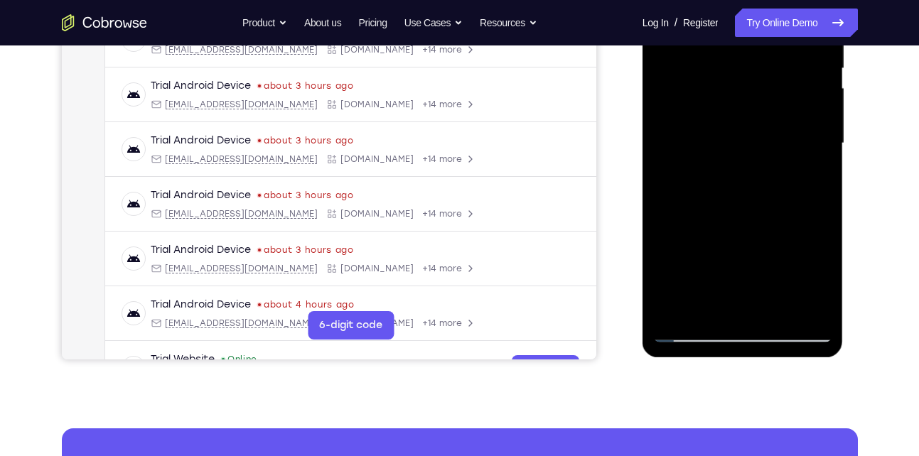
click at [727, 278] on div at bounding box center [742, 144] width 179 height 398
click at [692, 329] on div at bounding box center [742, 144] width 179 height 398
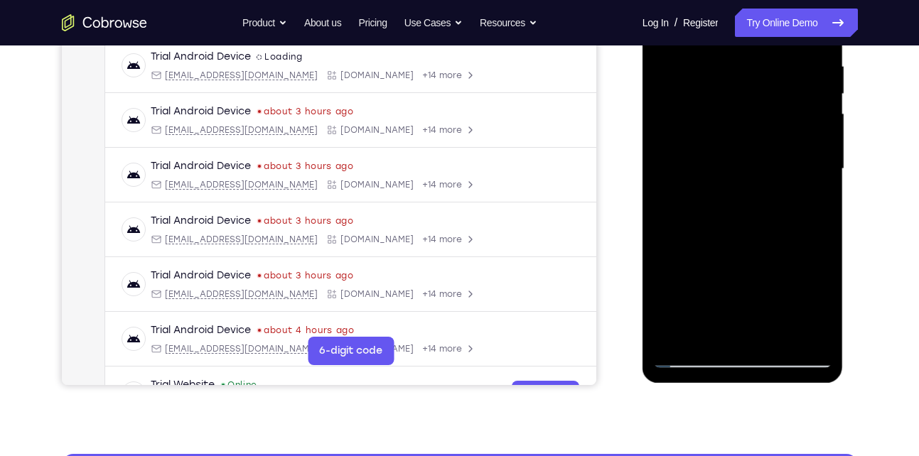
scroll to position [275, 0]
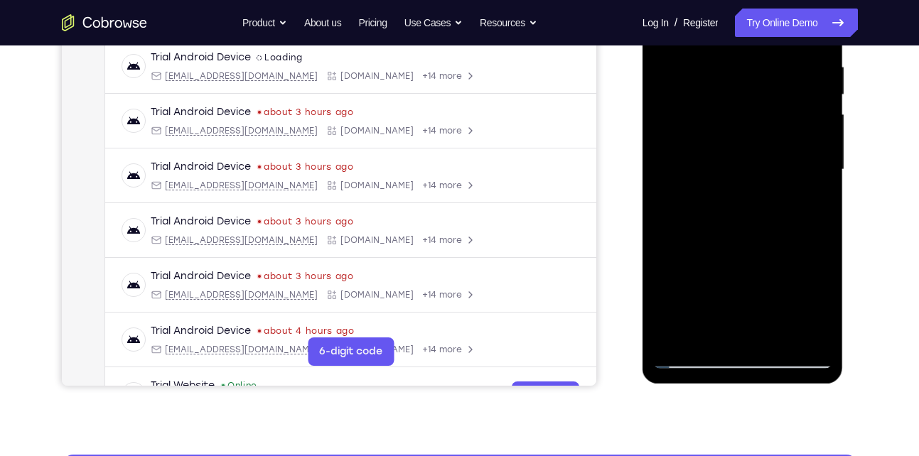
click at [748, 191] on div at bounding box center [742, 170] width 179 height 398
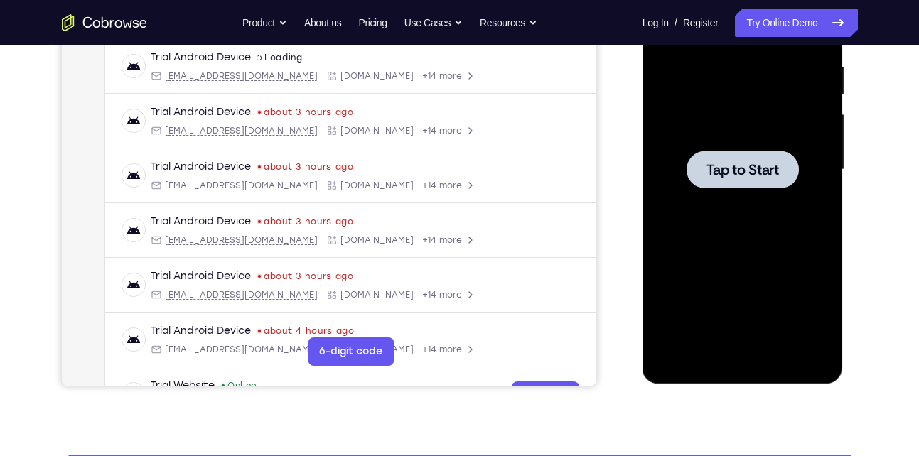
click at [724, 226] on div at bounding box center [742, 170] width 179 height 398
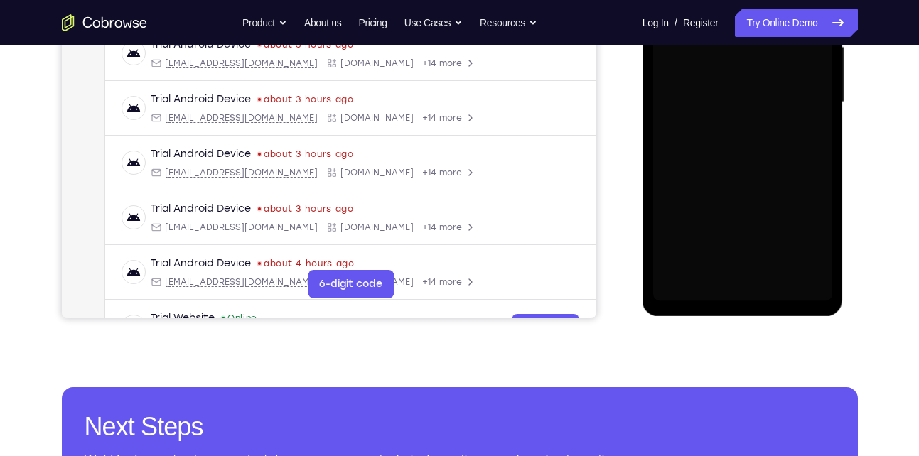
scroll to position [345, 0]
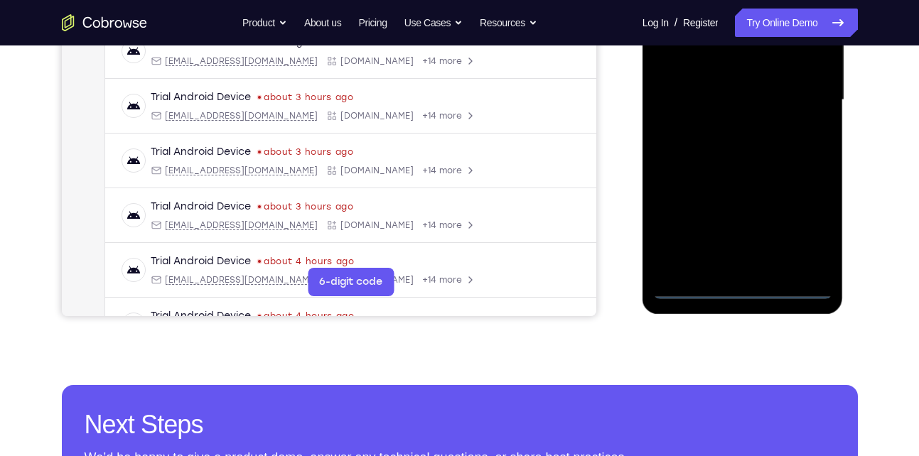
click at [748, 288] on div at bounding box center [742, 100] width 179 height 398
click at [808, 220] on div at bounding box center [742, 100] width 179 height 398
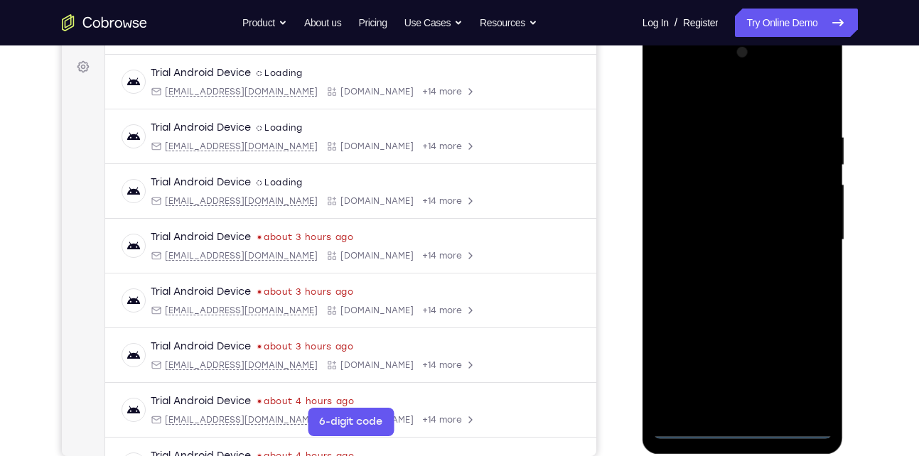
scroll to position [204, 0]
click at [743, 106] on div at bounding box center [742, 241] width 179 height 398
click at [806, 237] on div at bounding box center [742, 241] width 179 height 398
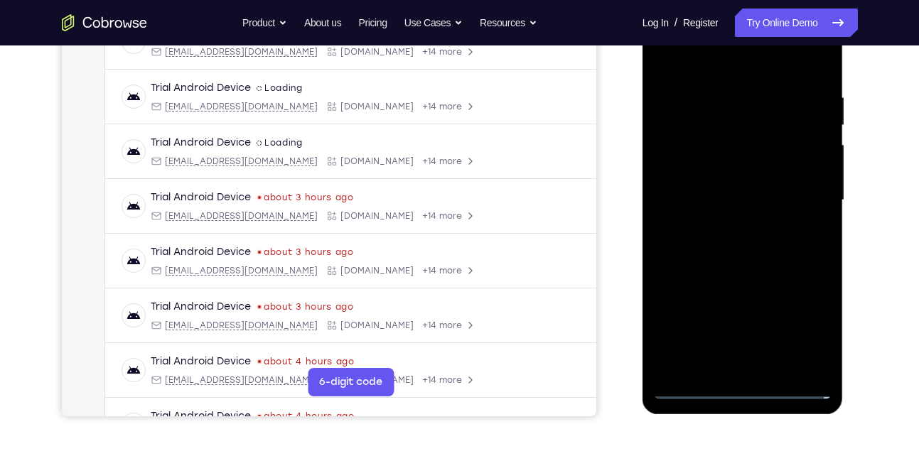
scroll to position [246, 0]
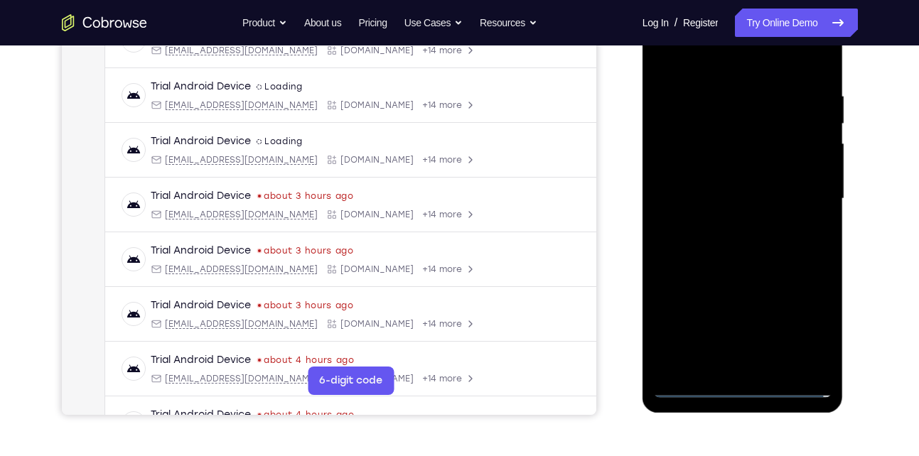
click at [731, 230] on div at bounding box center [742, 199] width 179 height 398
click at [744, 191] on div at bounding box center [742, 199] width 179 height 398
click at [743, 191] on div at bounding box center [742, 199] width 179 height 398
click at [743, 247] on div at bounding box center [742, 199] width 179 height 398
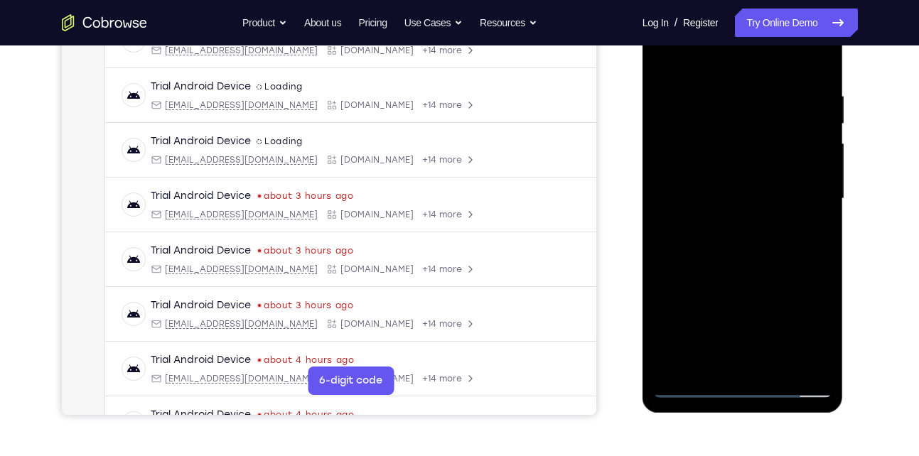
click at [743, 247] on div at bounding box center [742, 199] width 179 height 398
click at [817, 74] on div at bounding box center [742, 199] width 179 height 398
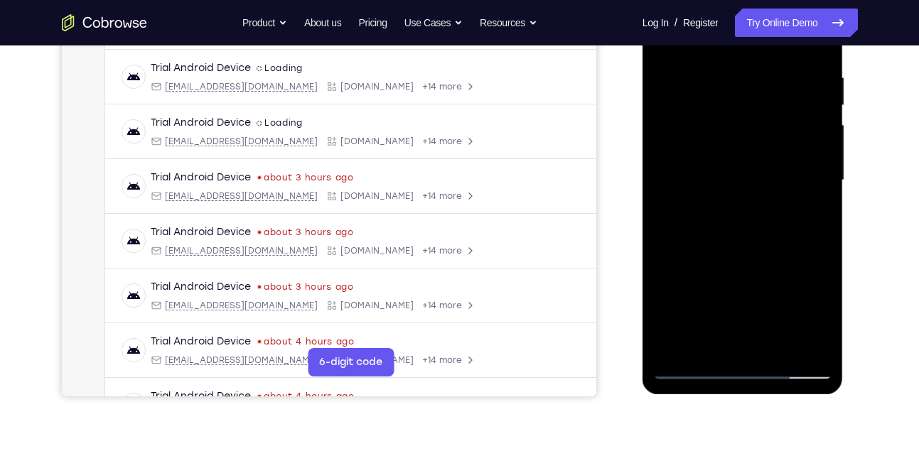
scroll to position [269, 0]
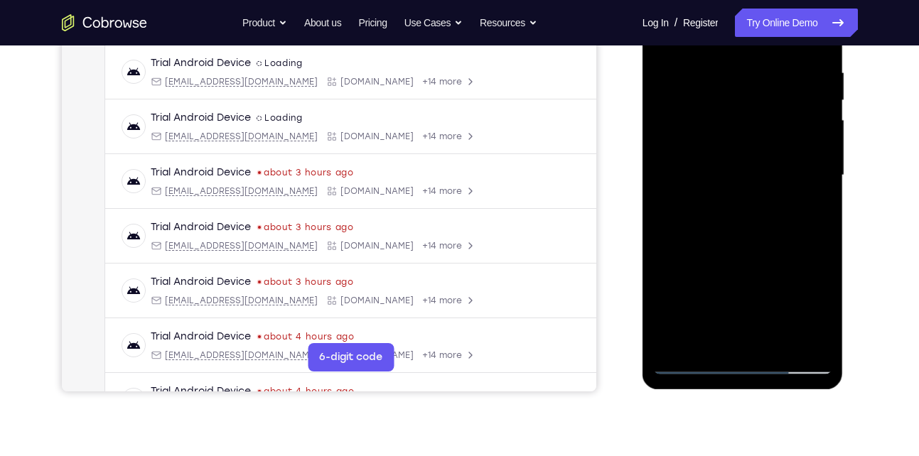
click at [775, 341] on div at bounding box center [742, 176] width 179 height 398
click at [717, 258] on div at bounding box center [742, 176] width 179 height 398
click at [751, 161] on div at bounding box center [742, 176] width 179 height 398
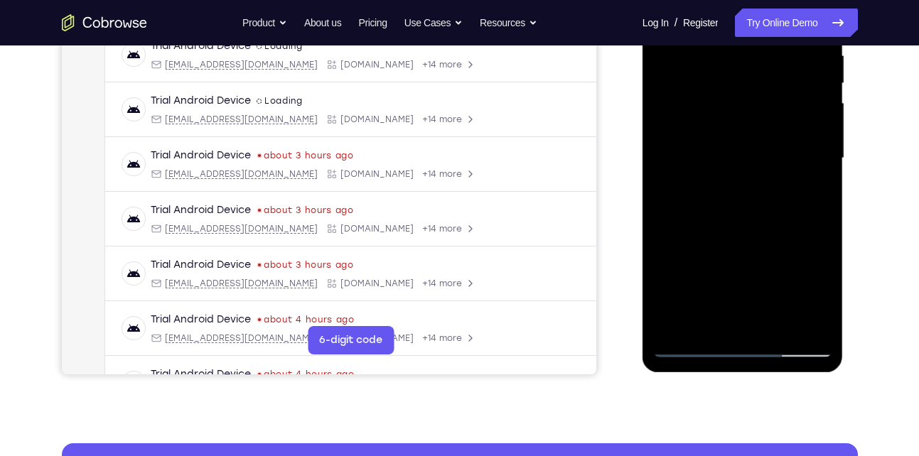
click at [709, 319] on div at bounding box center [742, 158] width 179 height 398
click at [691, 348] on div at bounding box center [742, 158] width 179 height 398
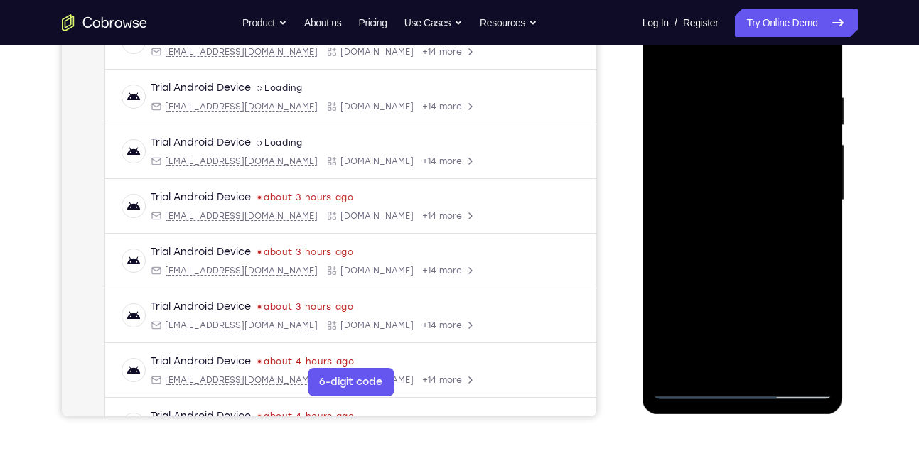
scroll to position [243, 0]
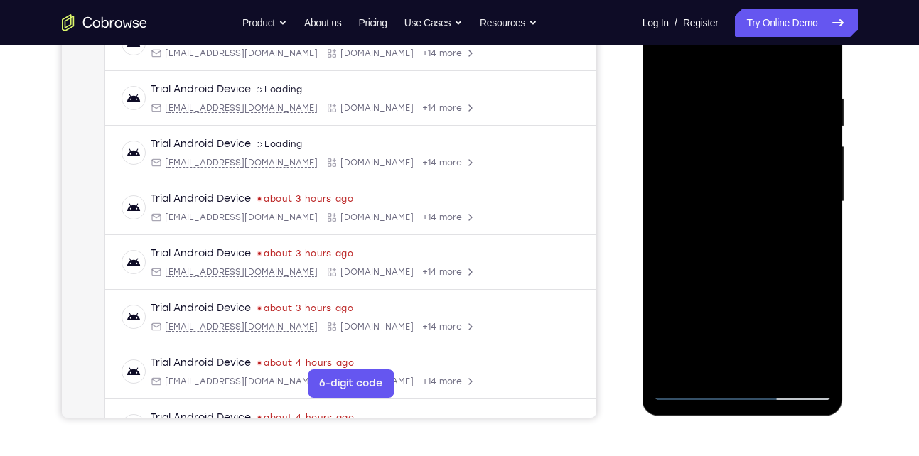
drag, startPoint x: 732, startPoint y: 239, endPoint x: 732, endPoint y: 299, distance: 59.7
click at [732, 299] on div at bounding box center [742, 202] width 179 height 398
click at [731, 191] on div at bounding box center [742, 202] width 179 height 398
drag, startPoint x: 763, startPoint y: 117, endPoint x: 747, endPoint y: 301, distance: 185.5
click at [747, 301] on div at bounding box center [742, 202] width 179 height 398
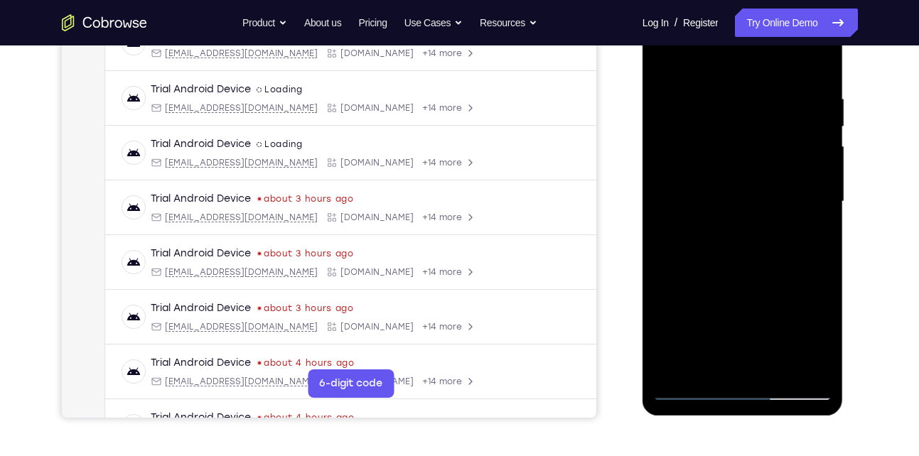
drag, startPoint x: 748, startPoint y: 160, endPoint x: 747, endPoint y: 312, distance: 152.2
click at [747, 312] on div at bounding box center [742, 202] width 179 height 398
drag, startPoint x: 761, startPoint y: 129, endPoint x: 734, endPoint y: 328, distance: 201.0
click at [734, 328] on div at bounding box center [742, 202] width 179 height 398
drag, startPoint x: 778, startPoint y: 132, endPoint x: 772, endPoint y: 140, distance: 10.3
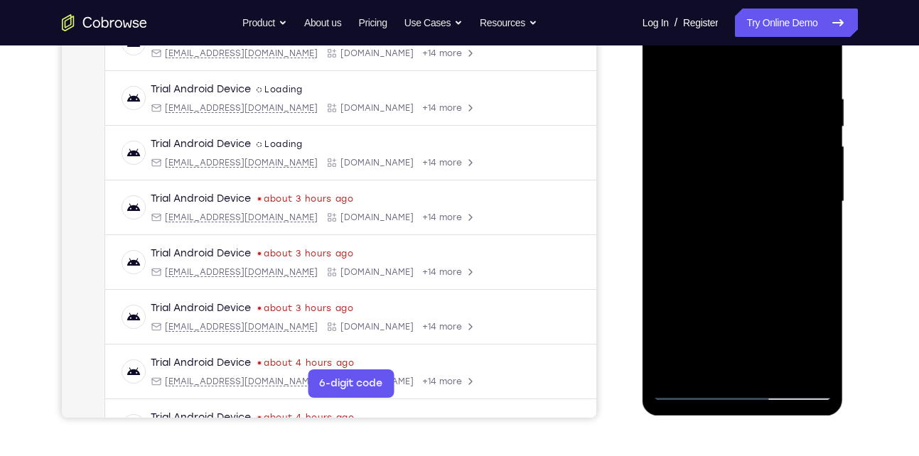
click at [772, 140] on div at bounding box center [742, 202] width 179 height 398
drag, startPoint x: 788, startPoint y: 272, endPoint x: 749, endPoint y: 75, distance: 200.7
click at [749, 75] on div at bounding box center [742, 202] width 179 height 398
drag, startPoint x: 766, startPoint y: 291, endPoint x: 763, endPoint y: 85, distance: 205.5
click at [763, 85] on div at bounding box center [742, 202] width 179 height 398
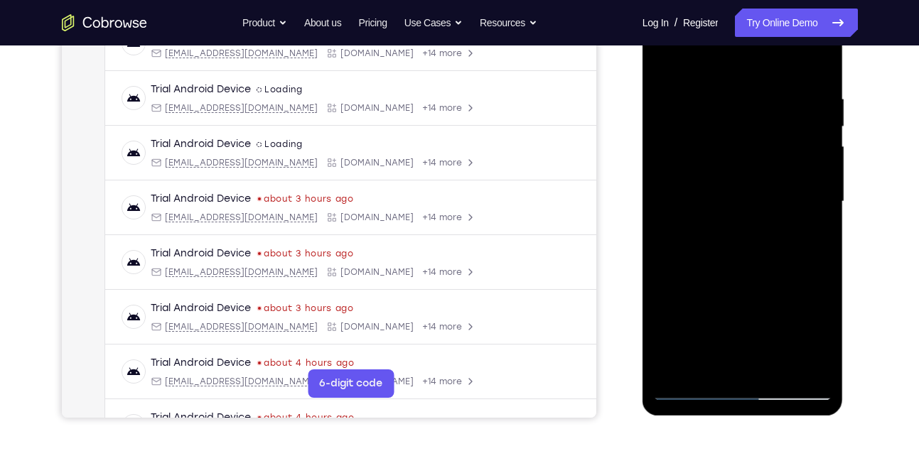
drag, startPoint x: 779, startPoint y: 309, endPoint x: 748, endPoint y: 144, distance: 167.2
click at [748, 144] on div at bounding box center [742, 202] width 179 height 398
click at [771, 289] on div at bounding box center [742, 202] width 179 height 398
click at [808, 285] on div at bounding box center [742, 202] width 179 height 398
click at [823, 334] on div at bounding box center [742, 202] width 179 height 398
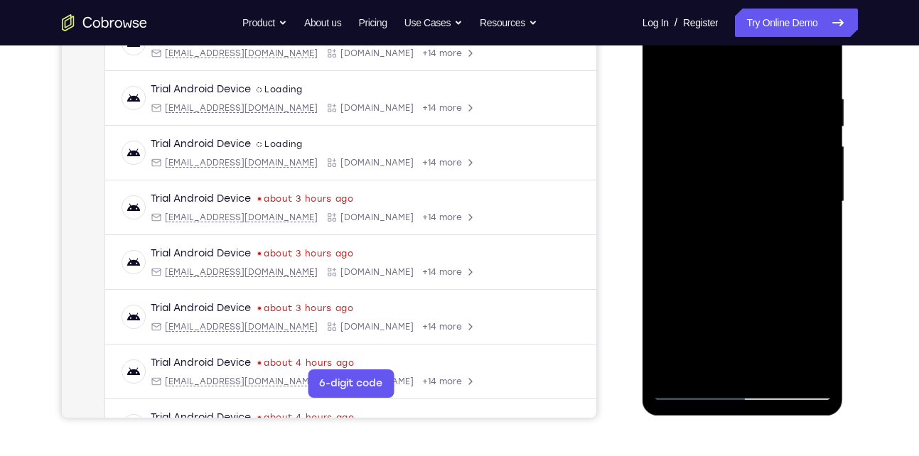
click at [823, 334] on div at bounding box center [742, 202] width 179 height 398
click at [705, 356] on div at bounding box center [742, 202] width 179 height 398
click at [780, 319] on div at bounding box center [742, 202] width 179 height 398
click at [780, 272] on div at bounding box center [742, 202] width 179 height 398
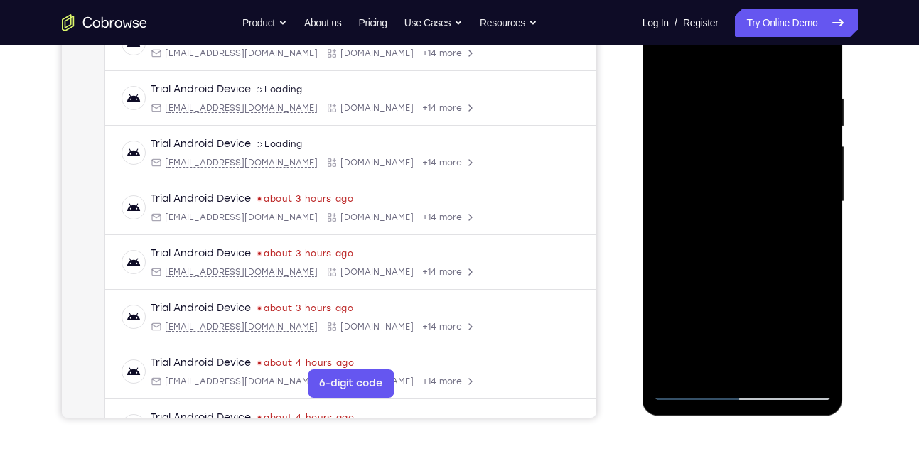
click at [786, 277] on div at bounding box center [742, 202] width 179 height 398
click at [817, 225] on div at bounding box center [742, 202] width 179 height 398
drag, startPoint x: 737, startPoint y: 144, endPoint x: 728, endPoint y: 264, distance: 119.8
click at [728, 264] on div at bounding box center [742, 202] width 179 height 398
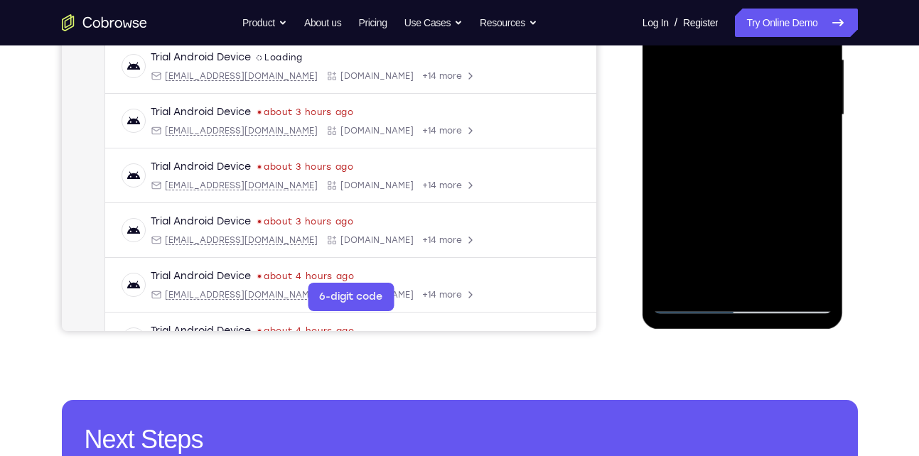
scroll to position [331, 0]
click at [694, 303] on div at bounding box center [742, 114] width 179 height 398
drag, startPoint x: 716, startPoint y: 200, endPoint x: 712, endPoint y: 259, distance: 59.2
click at [712, 259] on div at bounding box center [742, 114] width 179 height 398
drag, startPoint x: 729, startPoint y: 181, endPoint x: 728, endPoint y: 237, distance: 56.2
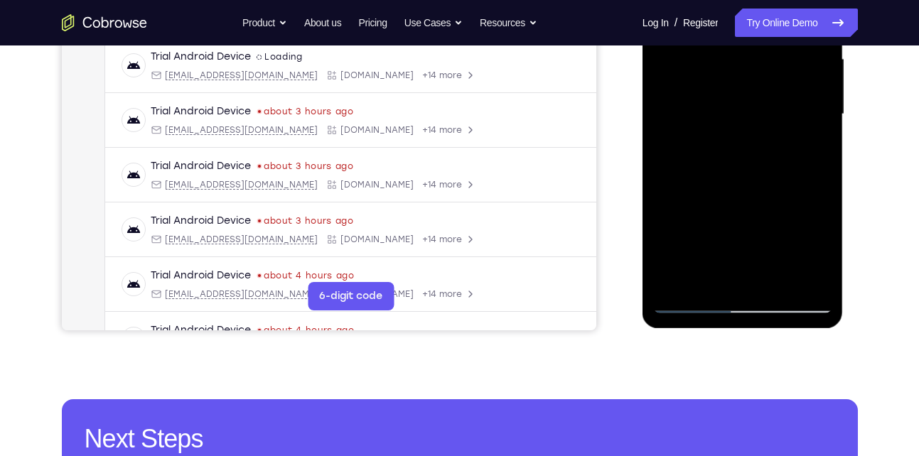
click at [728, 237] on div at bounding box center [742, 114] width 179 height 398
drag, startPoint x: 739, startPoint y: 166, endPoint x: 733, endPoint y: 230, distance: 65.0
click at [733, 230] on div at bounding box center [742, 114] width 179 height 398
drag, startPoint x: 739, startPoint y: 211, endPoint x: 742, endPoint y: 114, distance: 96.7
click at [742, 114] on div at bounding box center [742, 114] width 179 height 398
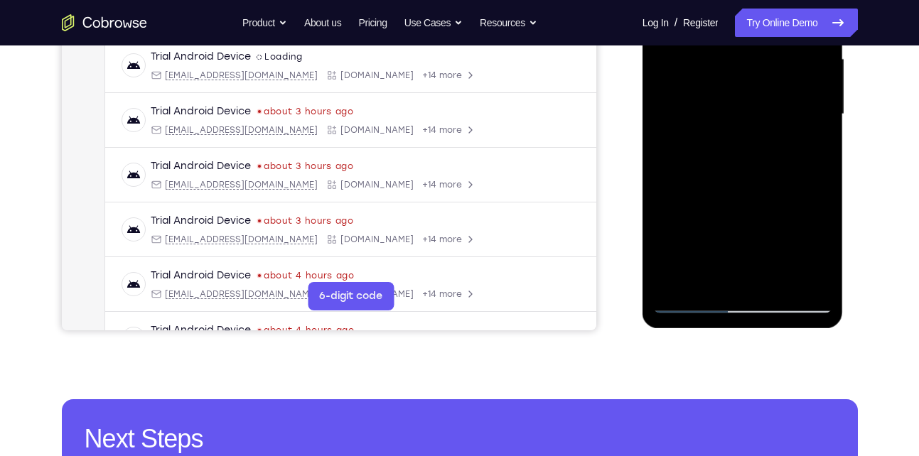
drag, startPoint x: 736, startPoint y: 230, endPoint x: 735, endPoint y: 205, distance: 24.9
click at [735, 205] on div at bounding box center [742, 114] width 179 height 398
click at [696, 304] on div at bounding box center [742, 114] width 179 height 398
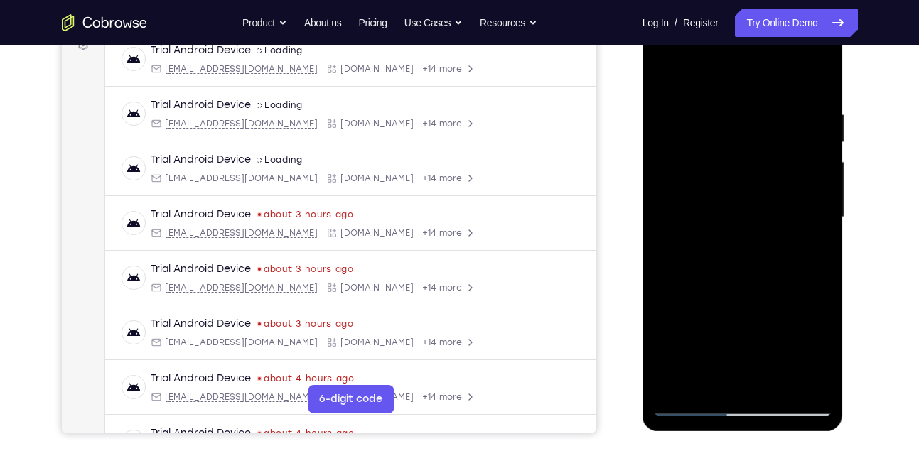
scroll to position [227, 0]
click at [725, 249] on div at bounding box center [742, 218] width 179 height 398
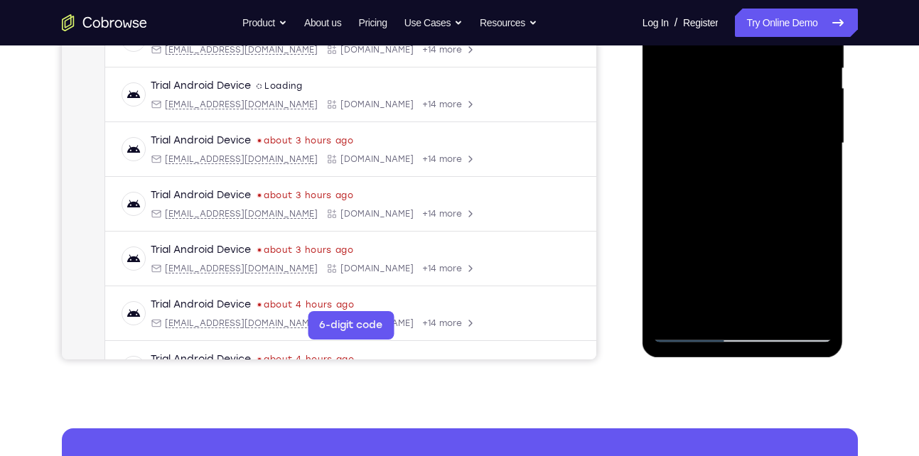
scroll to position [302, 0]
click at [694, 333] on div at bounding box center [742, 143] width 179 height 398
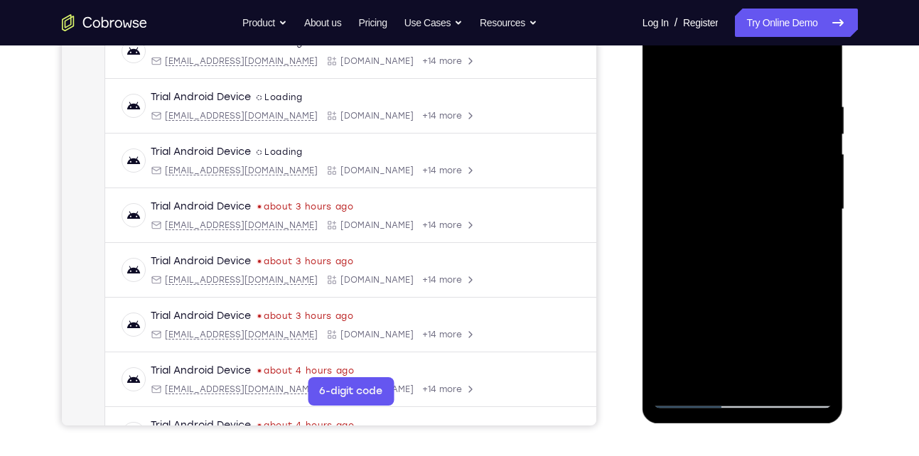
scroll to position [232, 0]
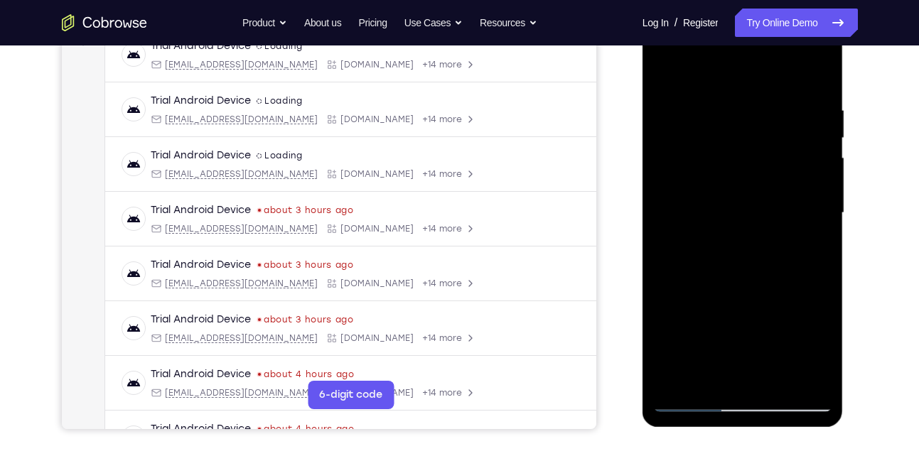
click at [742, 225] on div at bounding box center [742, 213] width 179 height 398
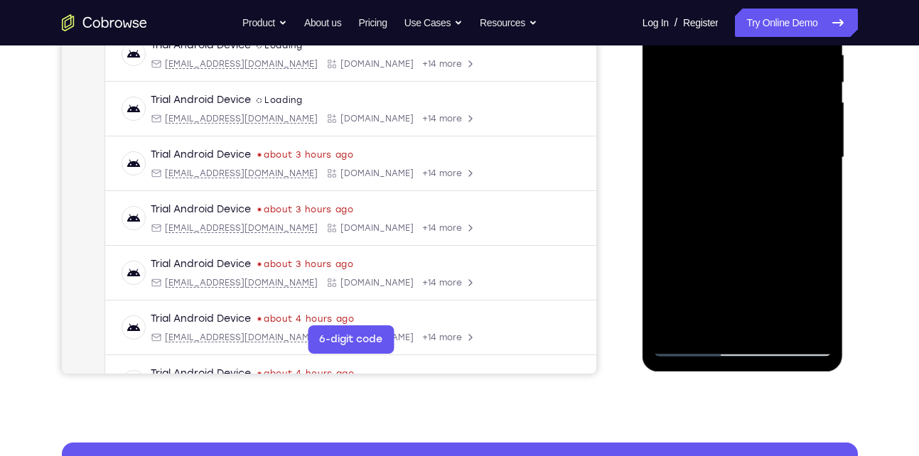
scroll to position [289, 0]
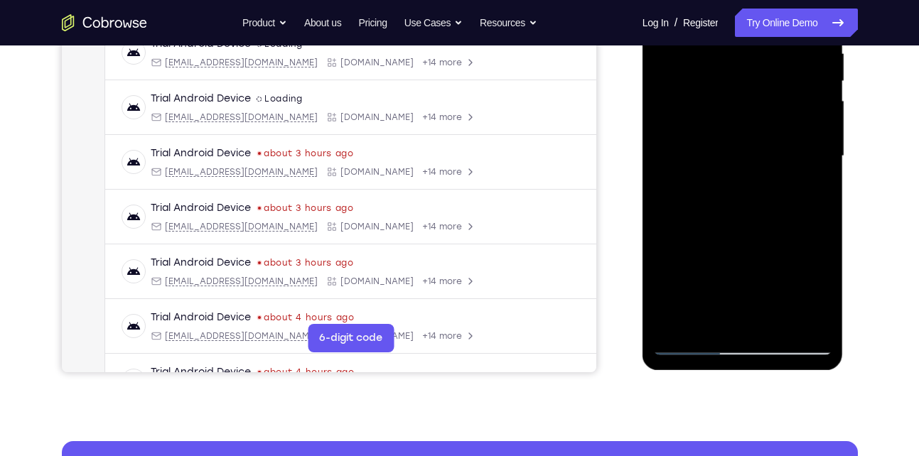
click at [689, 348] on div at bounding box center [742, 156] width 179 height 398
click at [711, 327] on div at bounding box center [742, 156] width 179 height 398
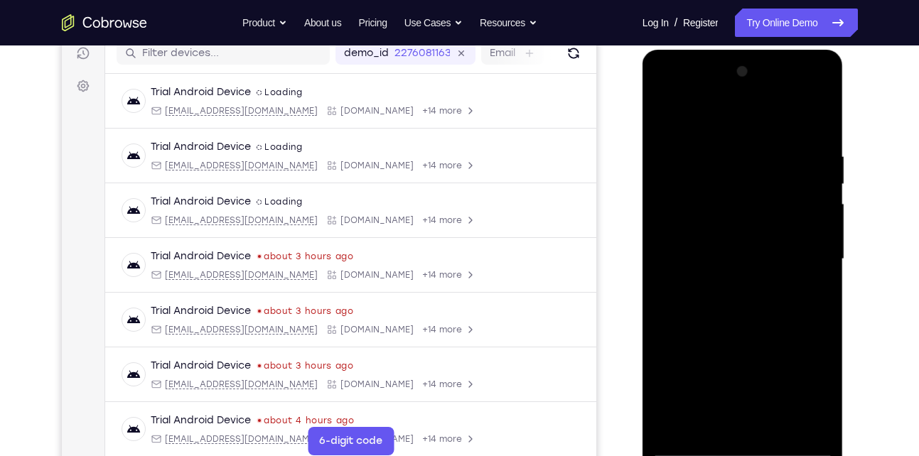
scroll to position [184, 0]
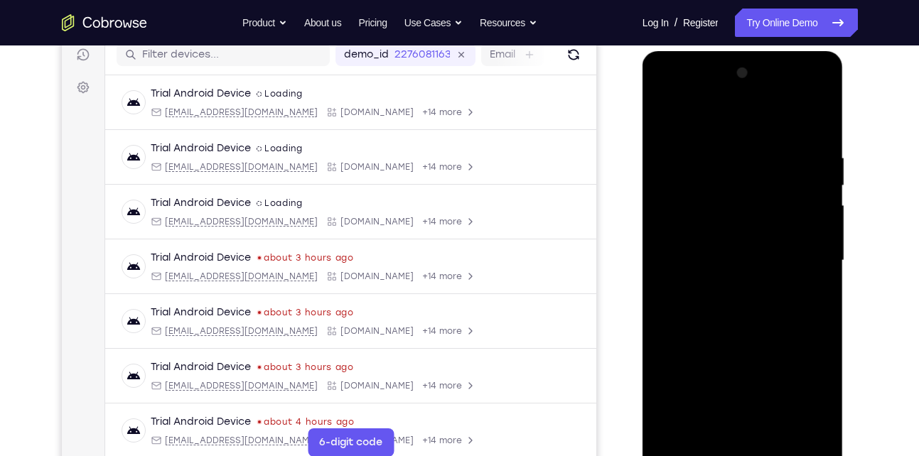
click at [707, 119] on div at bounding box center [742, 261] width 179 height 398
click at [697, 168] on div at bounding box center [742, 261] width 179 height 398
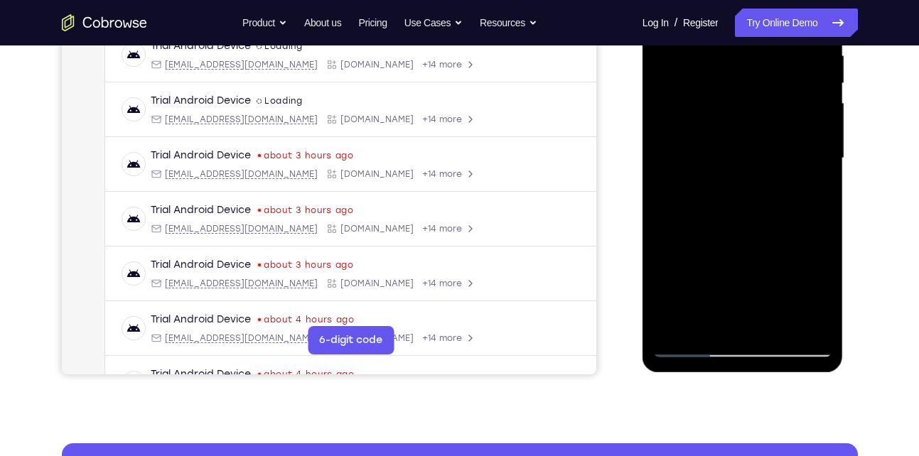
scroll to position [287, 0]
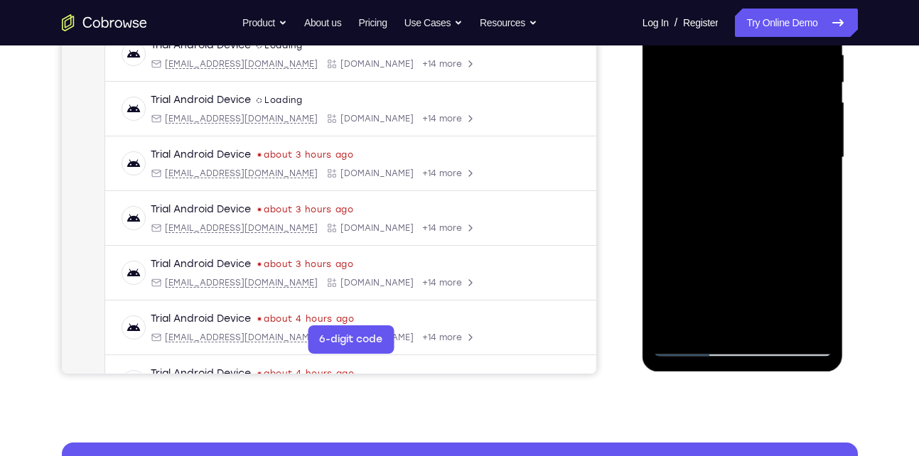
click at [705, 328] on div at bounding box center [742, 158] width 179 height 398
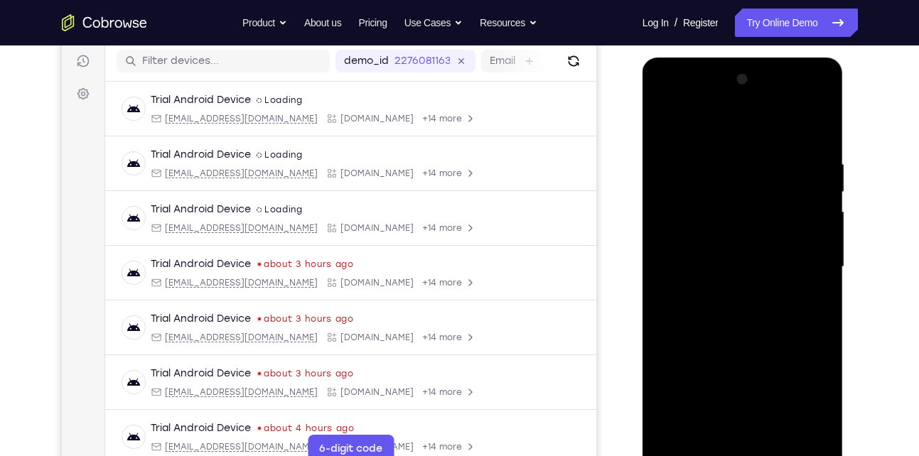
scroll to position [172, 0]
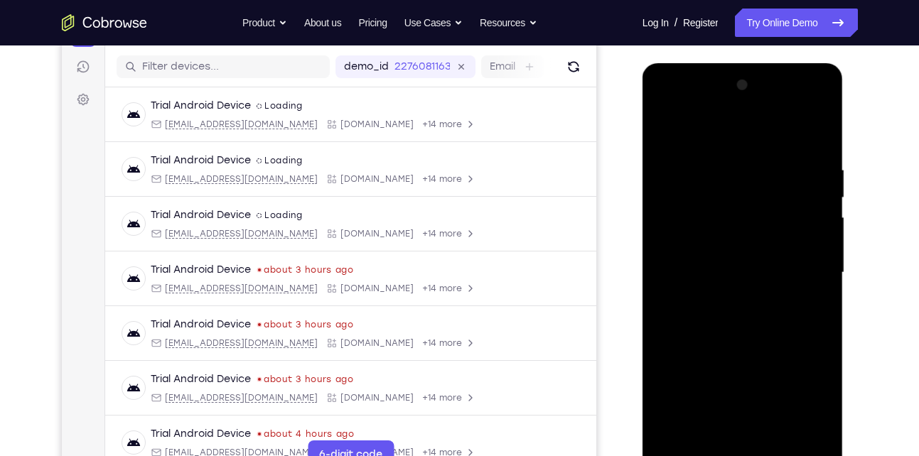
click at [668, 131] on div at bounding box center [742, 273] width 179 height 398
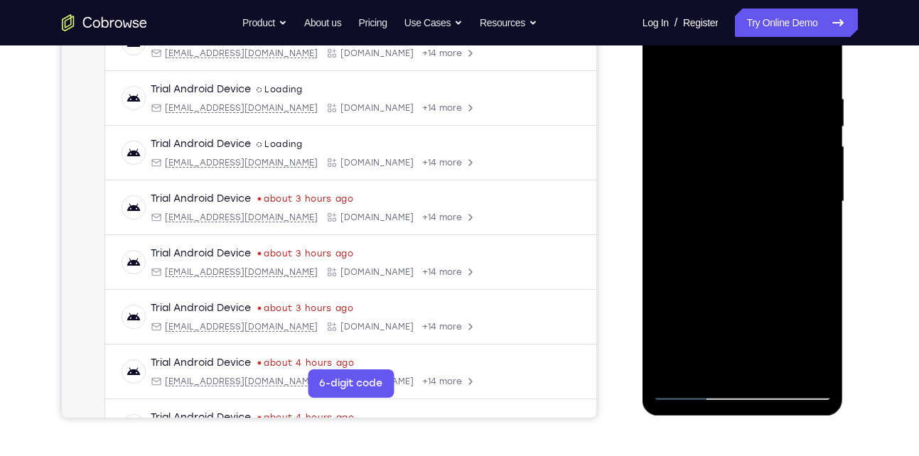
scroll to position [244, 0]
click at [665, 169] on div at bounding box center [742, 201] width 179 height 398
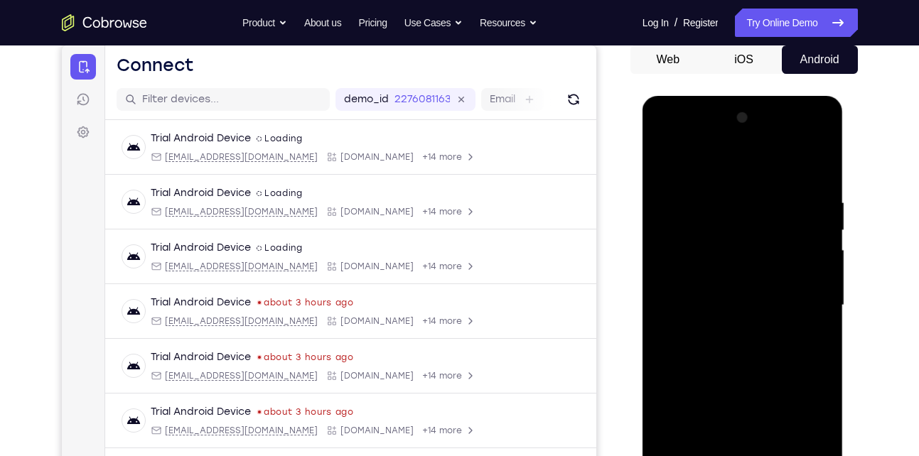
scroll to position [137, 0]
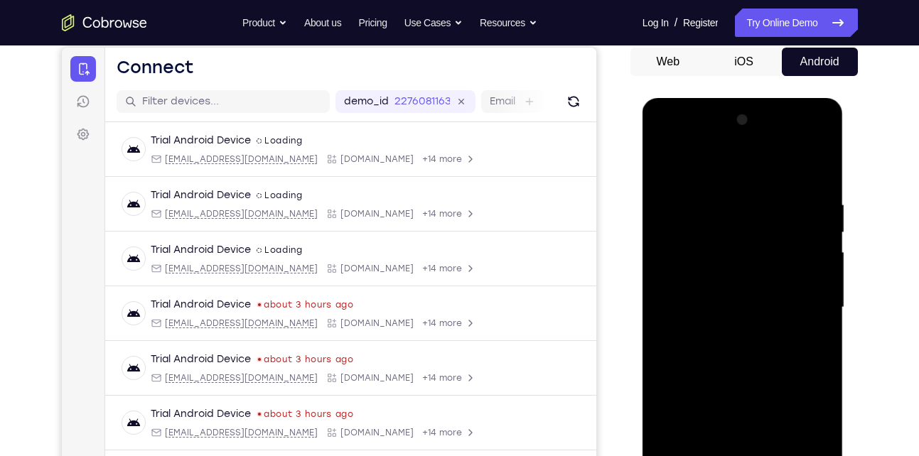
click at [822, 130] on div at bounding box center [742, 308] width 179 height 398
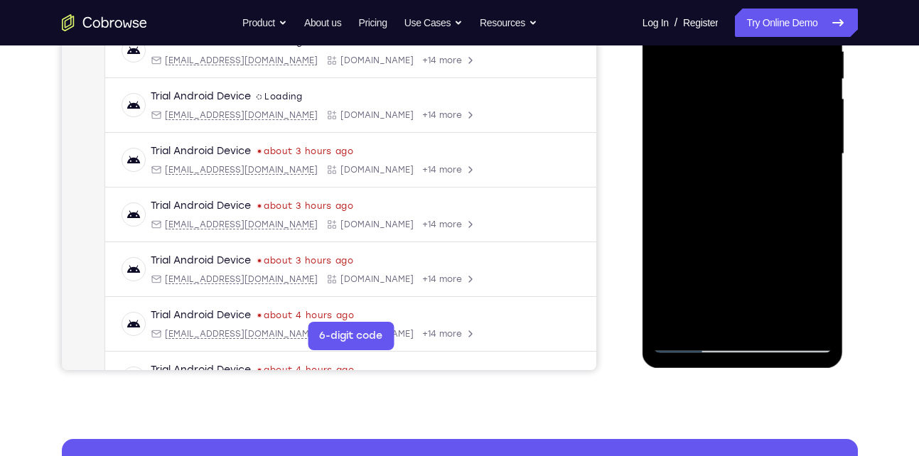
scroll to position [293, 0]
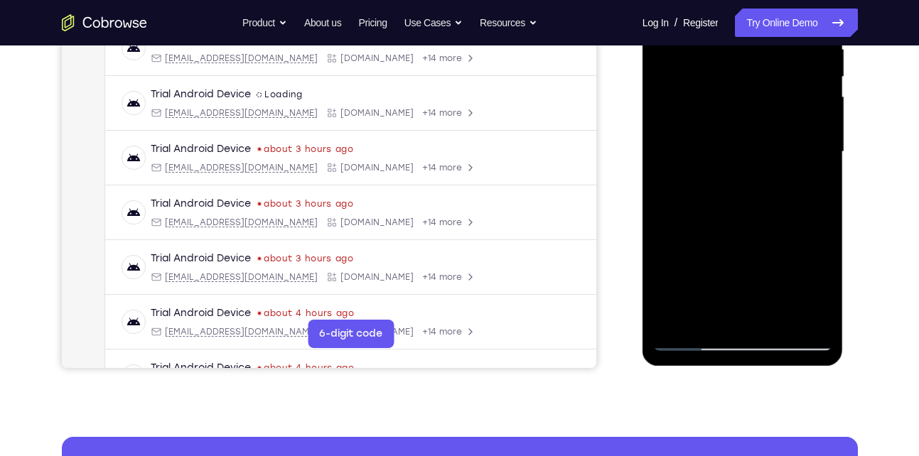
click at [703, 317] on div at bounding box center [742, 152] width 179 height 398
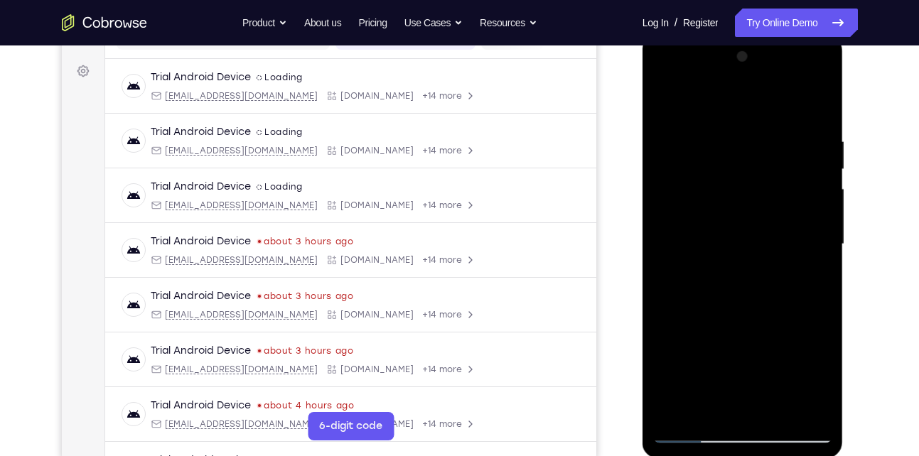
scroll to position [199, 0]
click at [716, 100] on div at bounding box center [742, 246] width 179 height 398
click at [797, 104] on div at bounding box center [742, 246] width 179 height 398
click at [796, 102] on div at bounding box center [742, 246] width 179 height 398
click at [695, 163] on div at bounding box center [742, 246] width 179 height 398
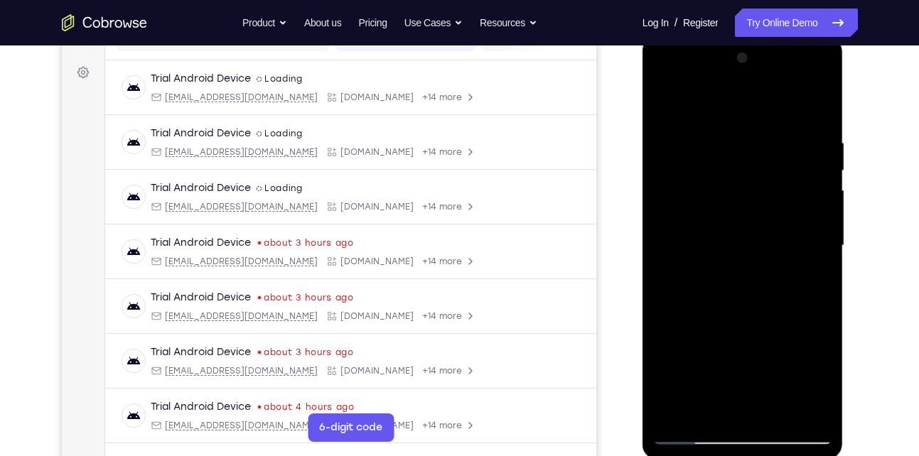
click at [700, 171] on div at bounding box center [742, 246] width 179 height 398
click at [666, 102] on div at bounding box center [742, 246] width 179 height 398
click at [707, 151] on div at bounding box center [742, 246] width 179 height 398
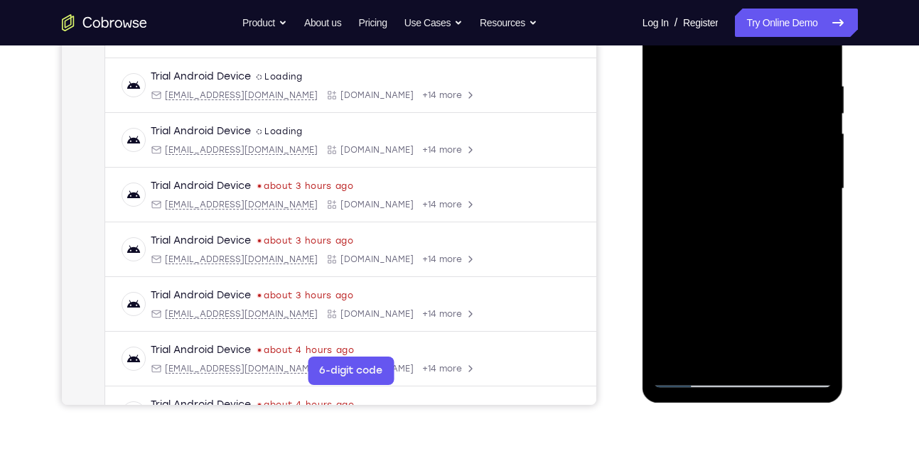
scroll to position [257, 0]
click at [690, 291] on div at bounding box center [742, 188] width 179 height 398
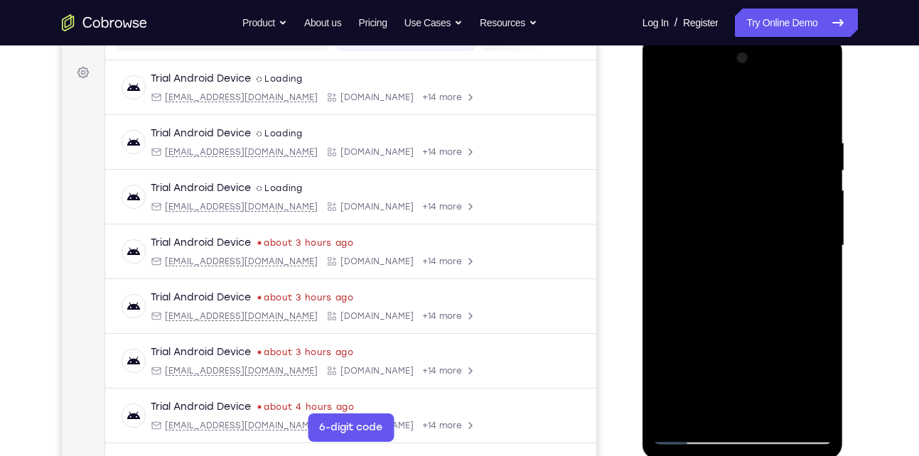
scroll to position [275, 0]
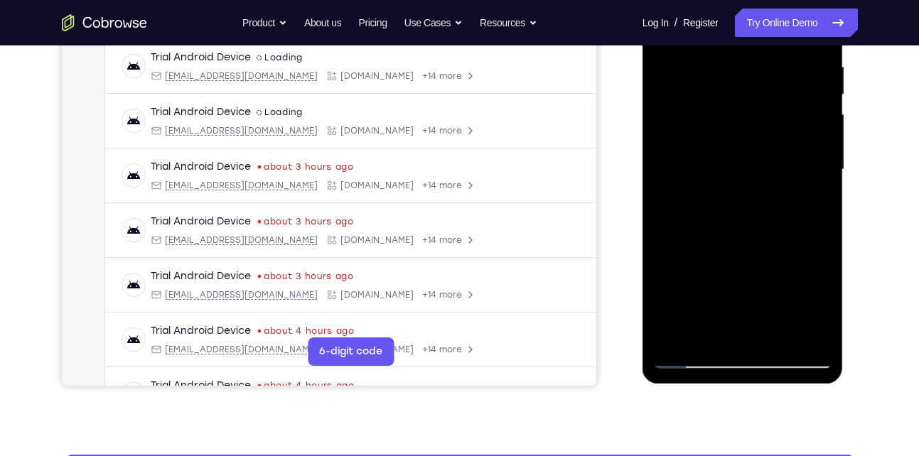
click at [705, 333] on div at bounding box center [742, 170] width 179 height 398
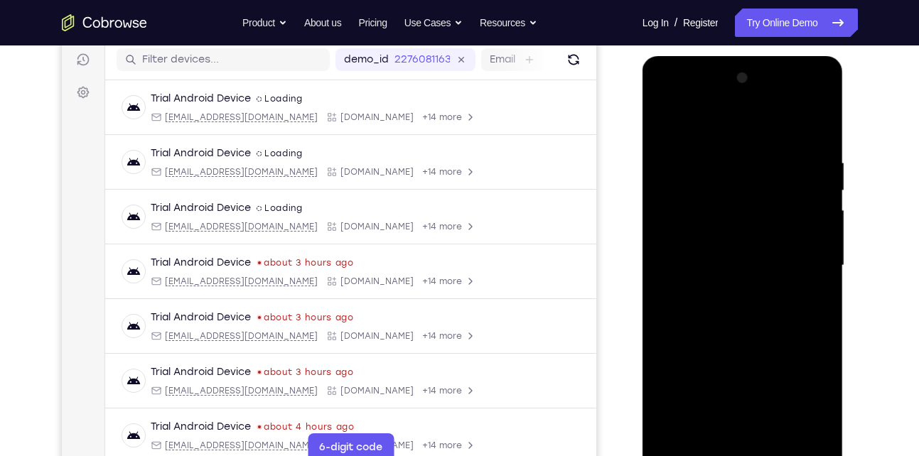
click at [722, 179] on div at bounding box center [742, 266] width 179 height 398
click at [819, 391] on div at bounding box center [742, 266] width 179 height 398
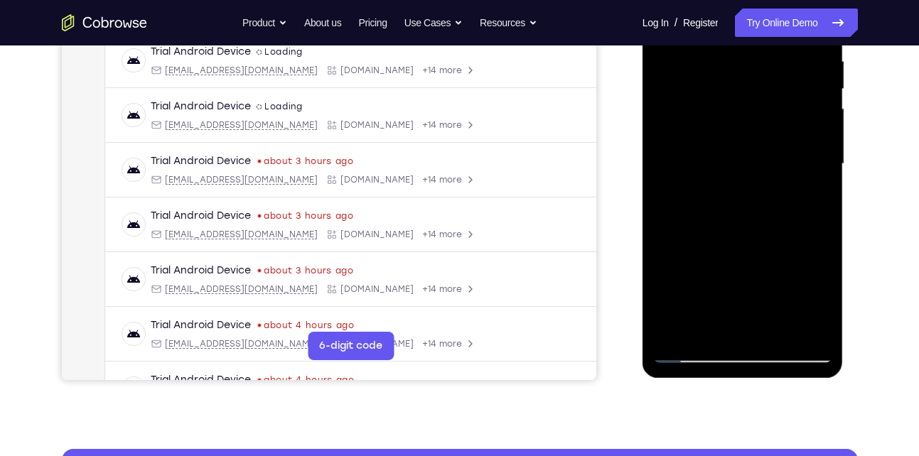
scroll to position [282, 0]
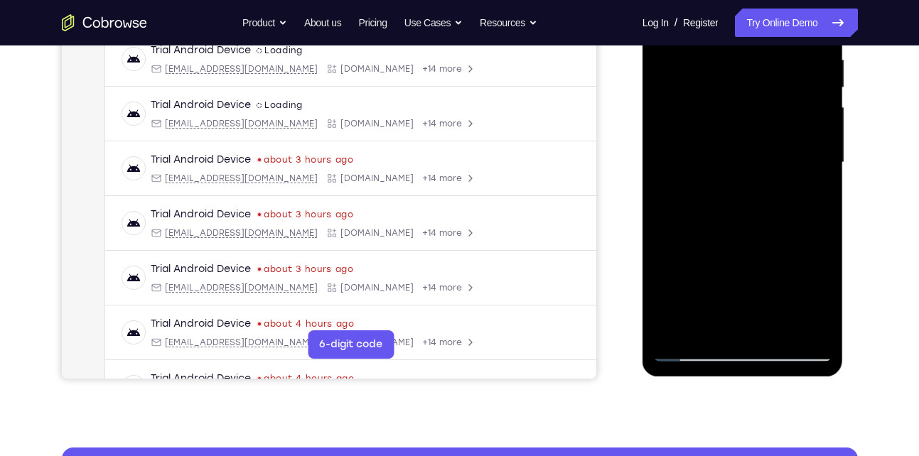
click at [771, 333] on div at bounding box center [742, 163] width 179 height 398
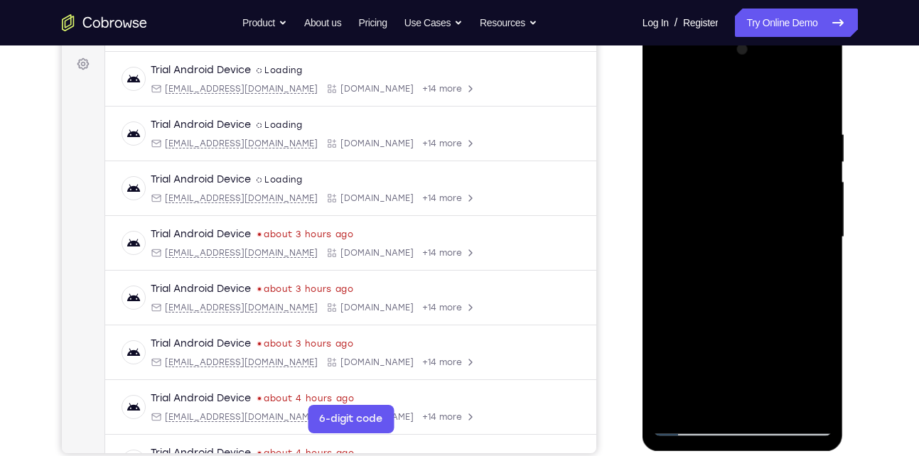
scroll to position [207, 0]
click at [671, 94] on div at bounding box center [742, 238] width 179 height 398
click at [774, 181] on div at bounding box center [742, 238] width 179 height 398
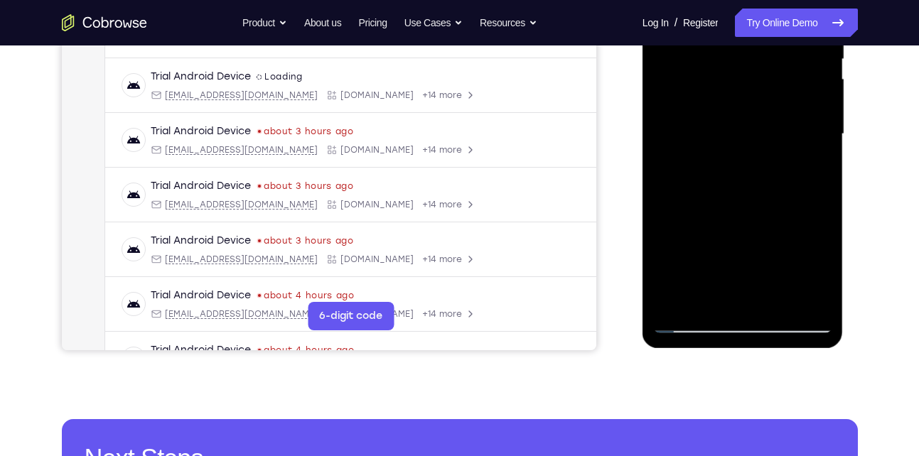
click at [808, 299] on div at bounding box center [742, 134] width 179 height 398
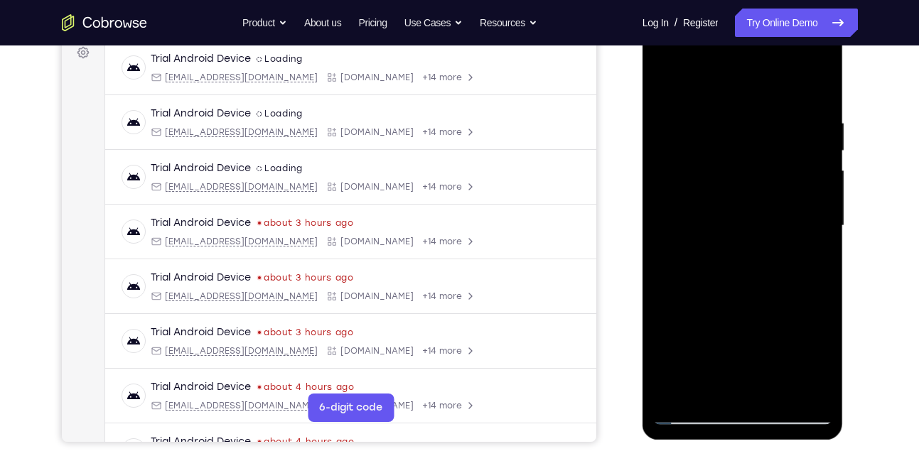
scroll to position [247, 0]
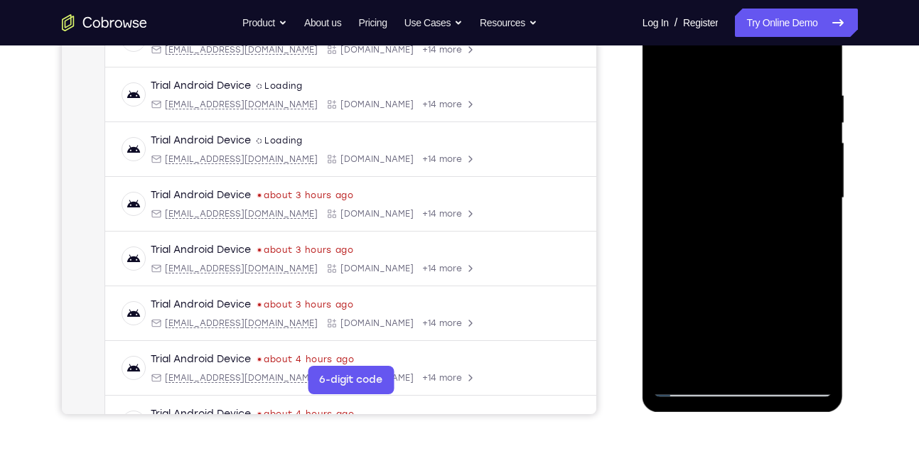
click at [770, 370] on div at bounding box center [742, 198] width 179 height 398
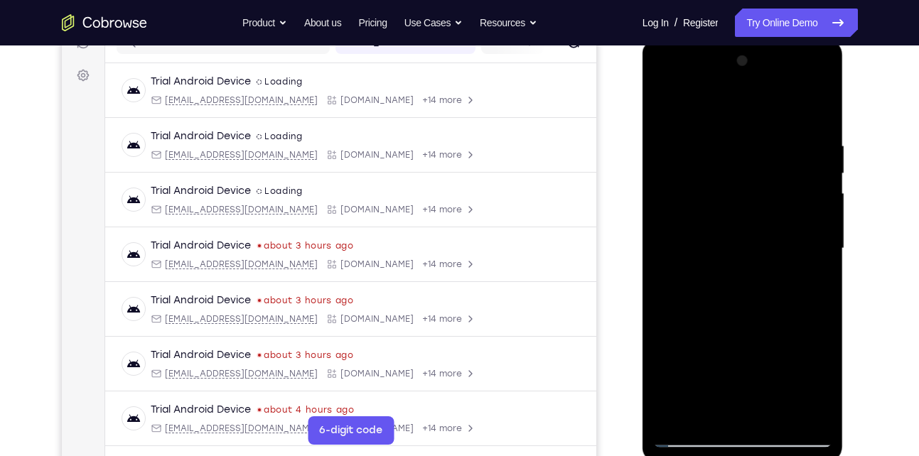
click at [666, 108] on div at bounding box center [742, 249] width 179 height 398
click at [717, 129] on div at bounding box center [742, 249] width 179 height 398
click at [817, 114] on div at bounding box center [742, 249] width 179 height 398
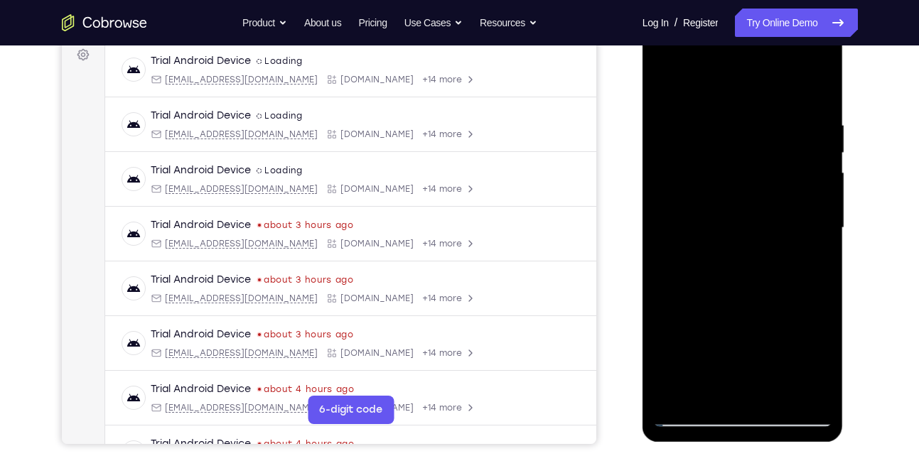
scroll to position [216, 0]
drag, startPoint x: 775, startPoint y: 151, endPoint x: 821, endPoint y: 119, distance: 55.6
click at [821, 119] on div at bounding box center [742, 229] width 179 height 398
click at [799, 383] on div at bounding box center [742, 229] width 179 height 398
click at [813, 359] on div at bounding box center [742, 229] width 179 height 398
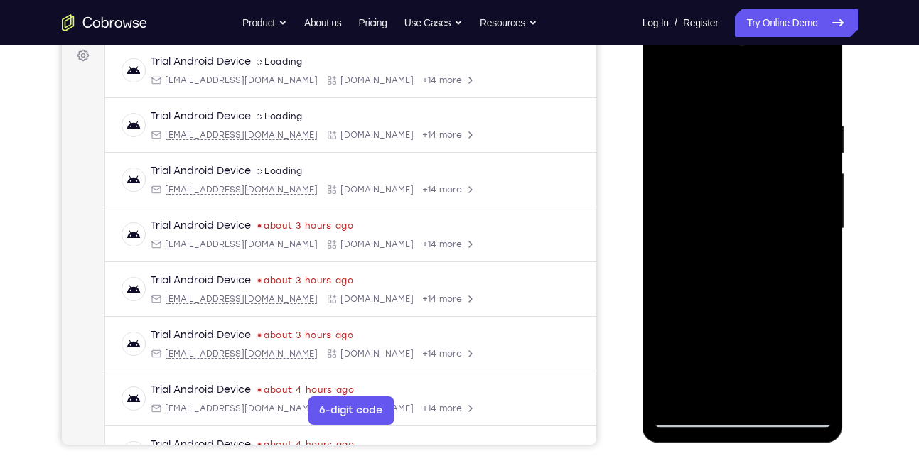
click at [798, 388] on div at bounding box center [742, 229] width 179 height 398
click at [820, 92] on div at bounding box center [742, 229] width 179 height 398
